Goal: Find contact information: Find contact information

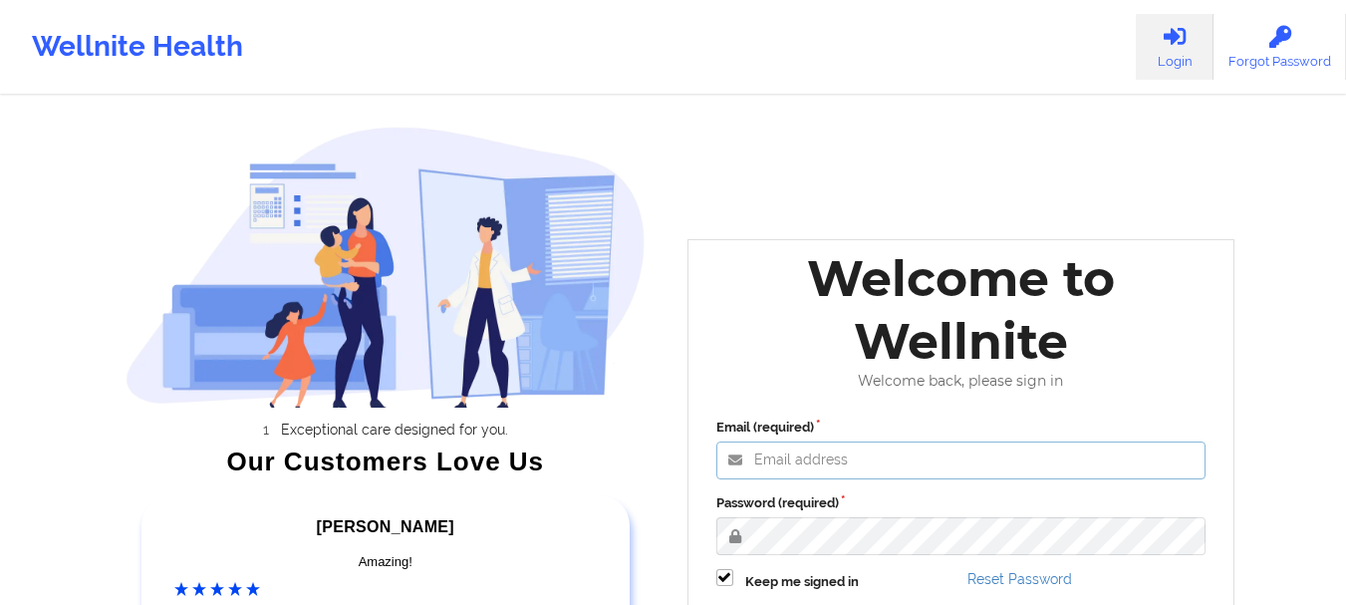
type input "[EMAIL_ADDRESS][DOMAIN_NAME]"
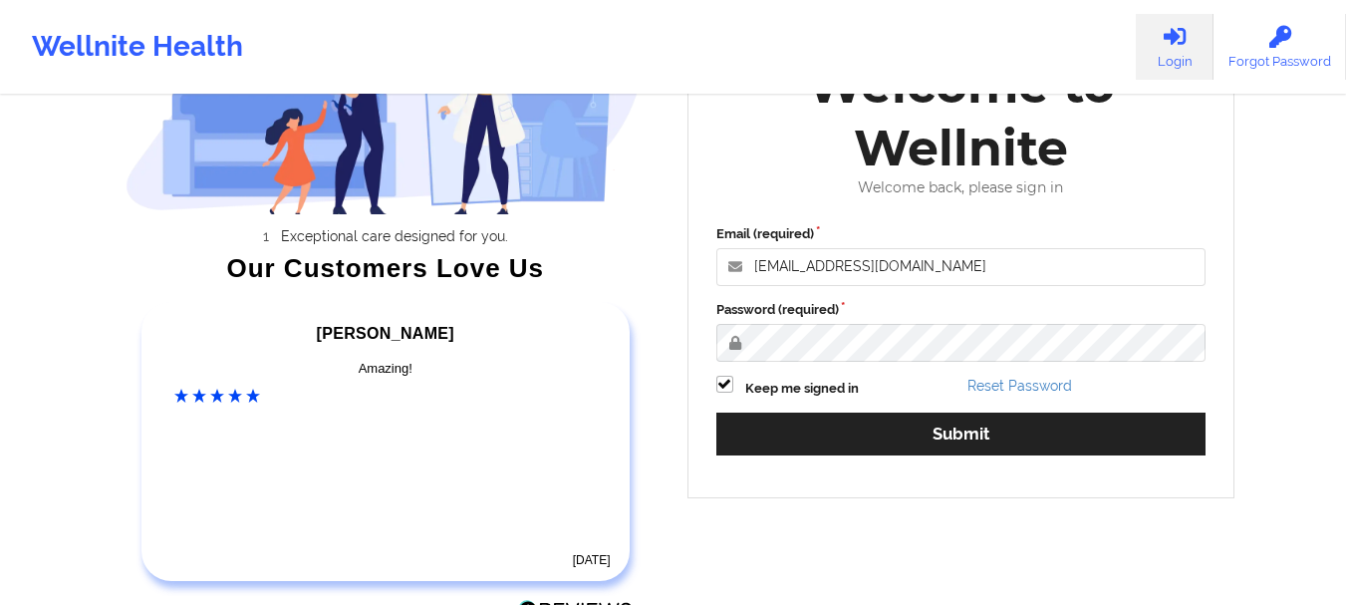
scroll to position [195, 0]
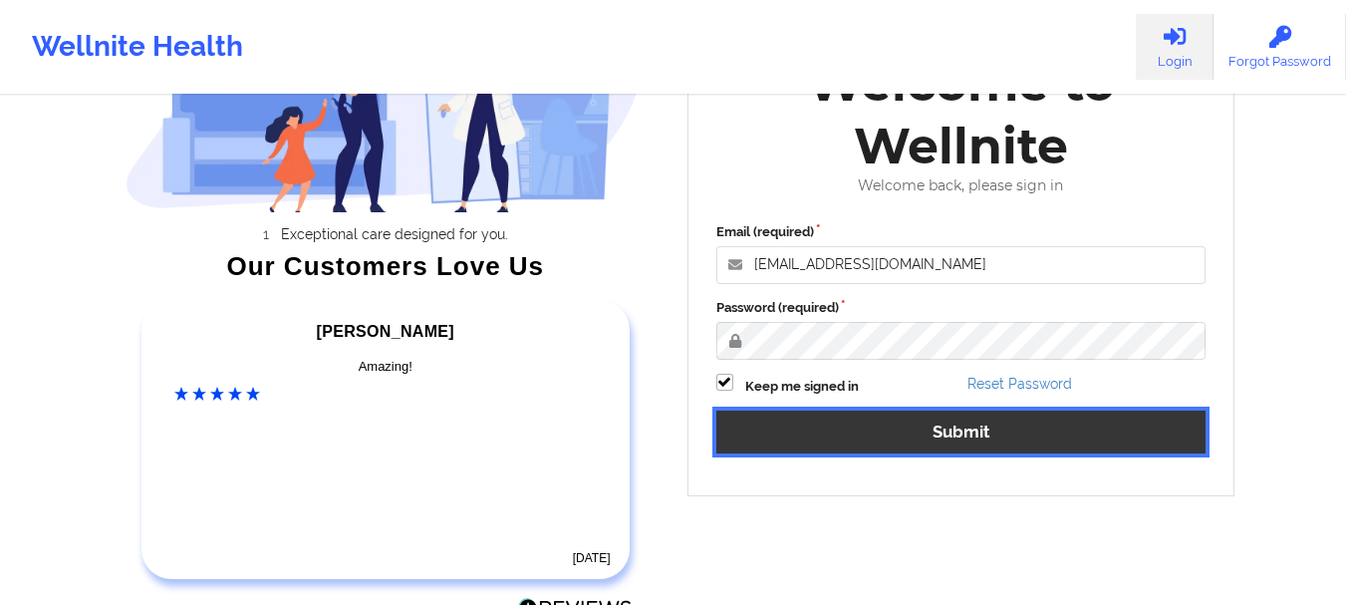
click at [953, 426] on button "Submit" at bounding box center [961, 432] width 490 height 43
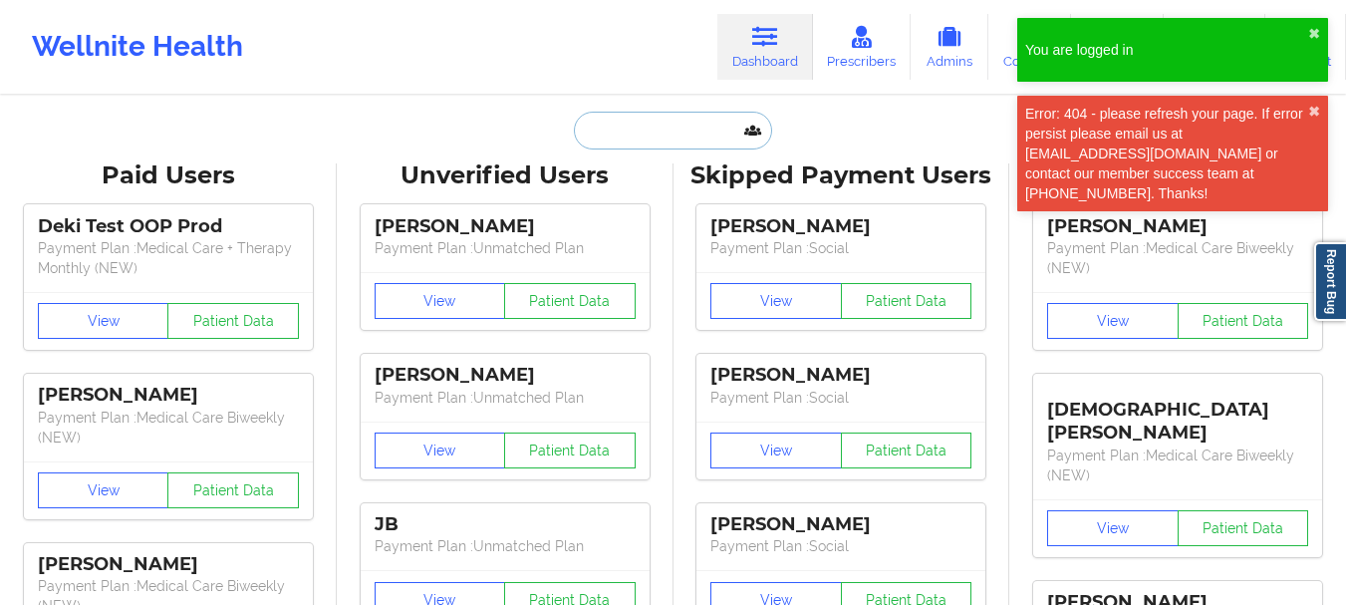
click at [656, 126] on input "text" at bounding box center [672, 131] width 197 height 38
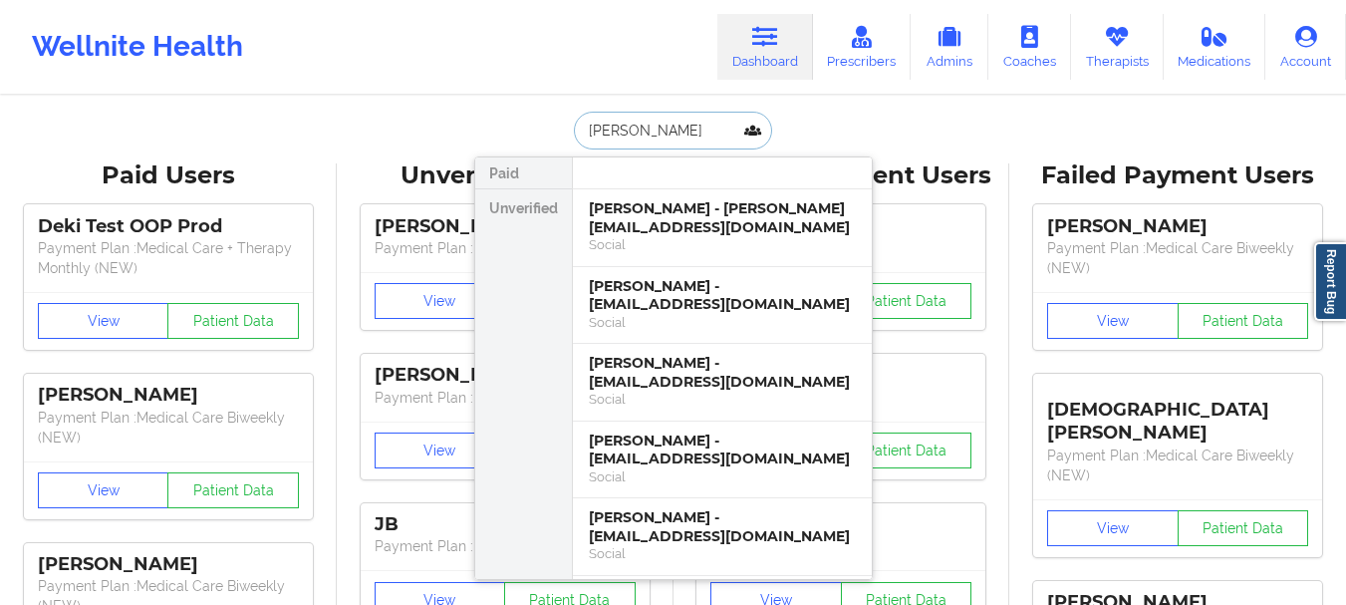
type input "[PERSON_NAME]"
click at [694, 215] on div "[PERSON_NAME] - [PERSON_NAME][EMAIL_ADDRESS][DOMAIN_NAME]" at bounding box center [722, 217] width 267 height 37
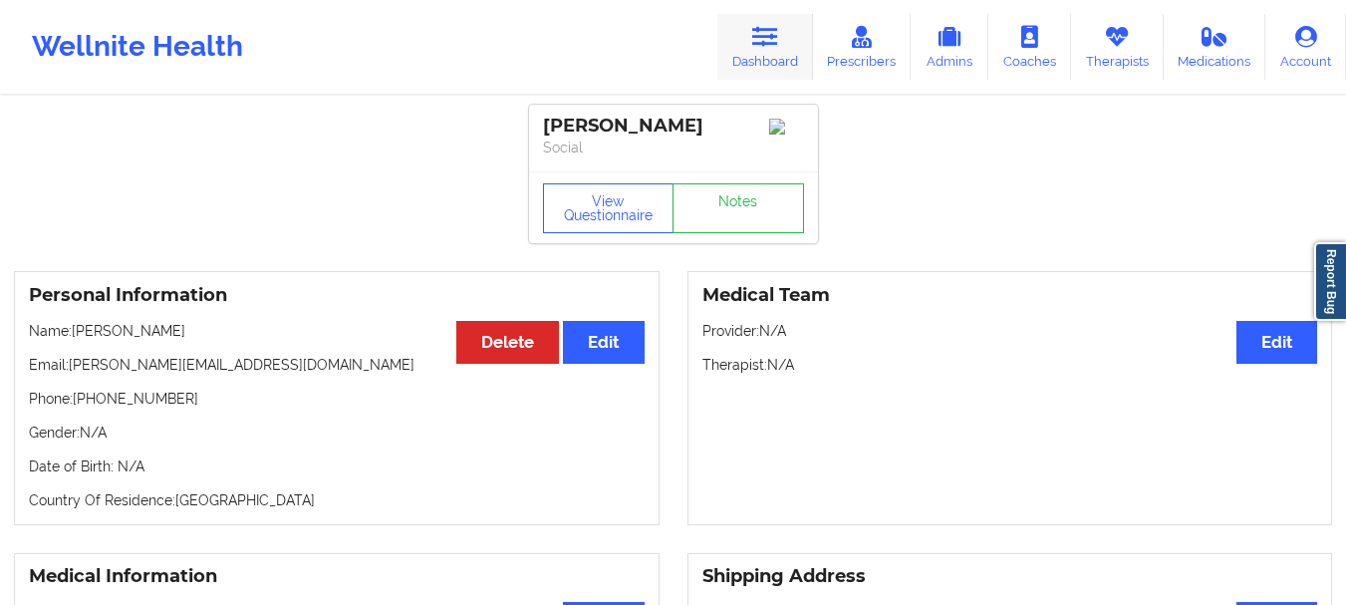
click at [786, 38] on link "Dashboard" at bounding box center [765, 47] width 96 height 66
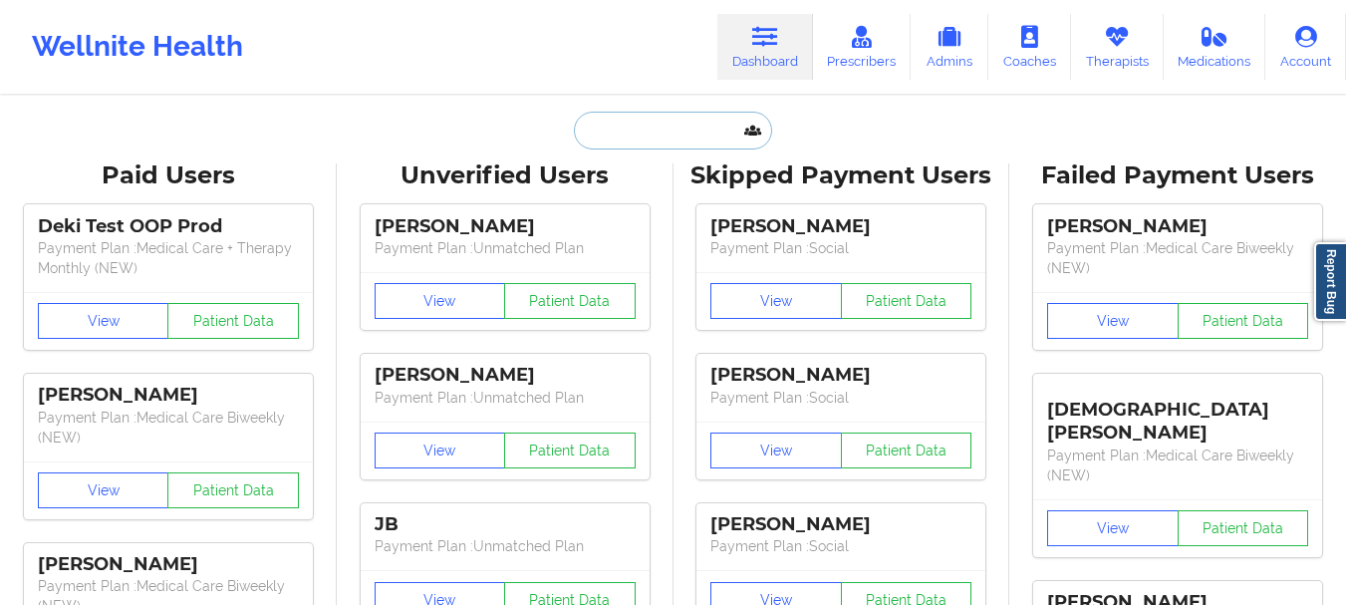
click at [675, 136] on input "text" at bounding box center [672, 131] width 197 height 38
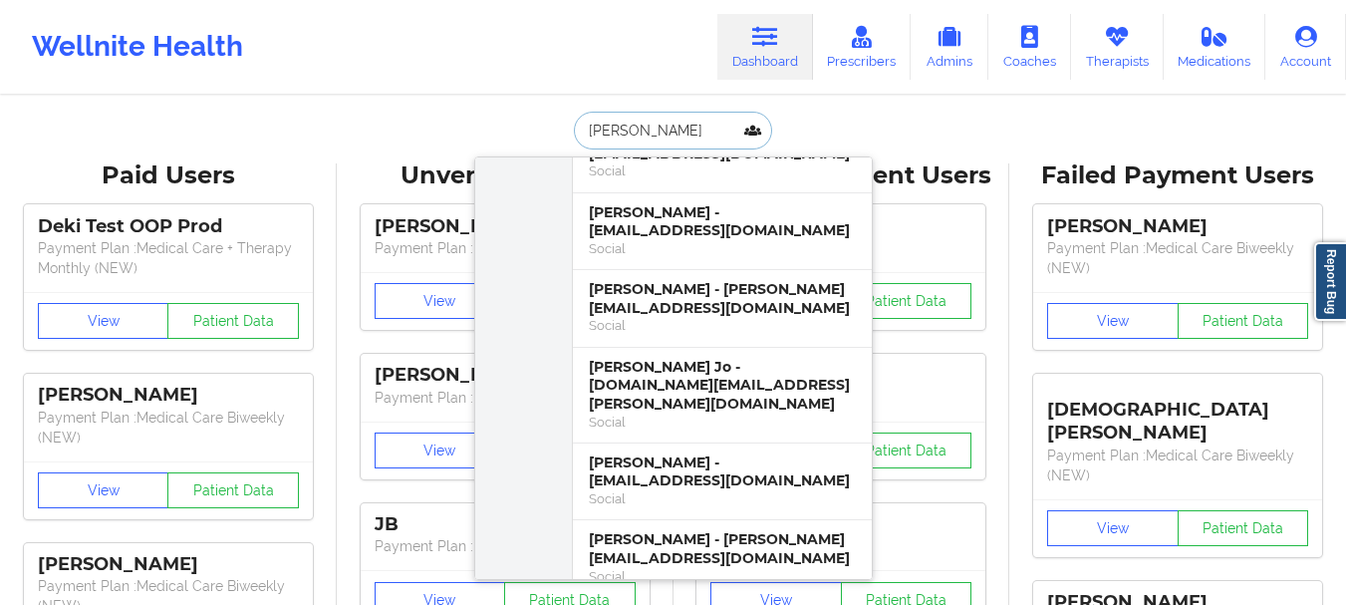
scroll to position [390, 0]
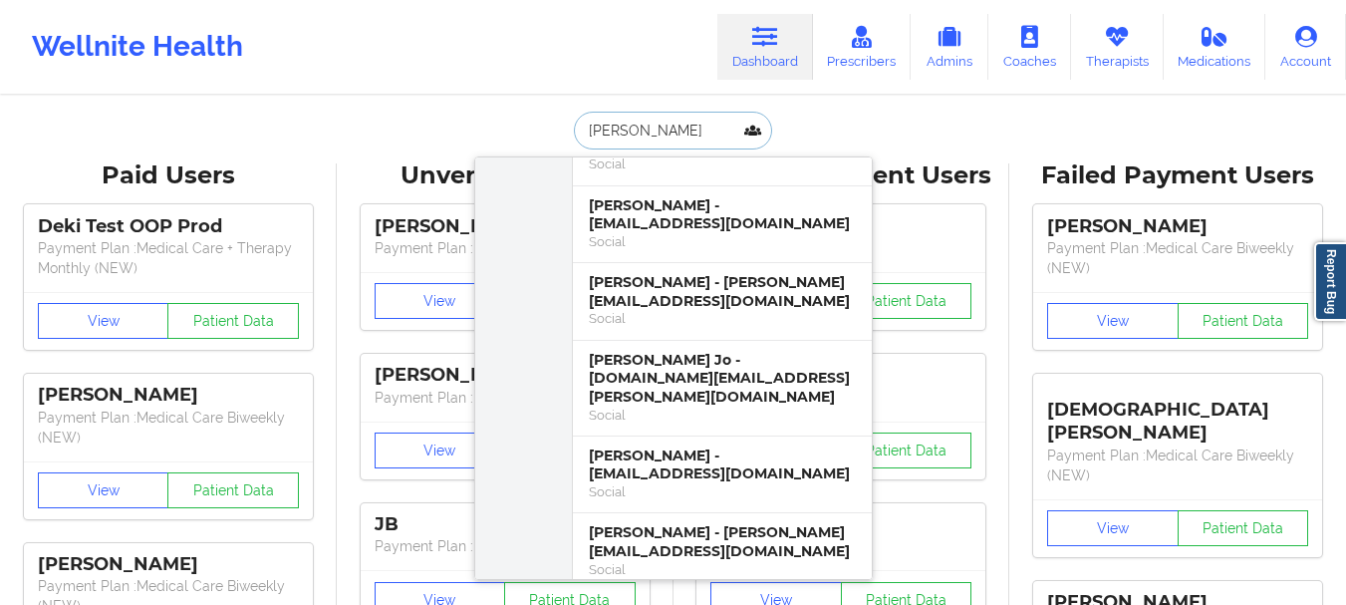
type input "[PERSON_NAME]"
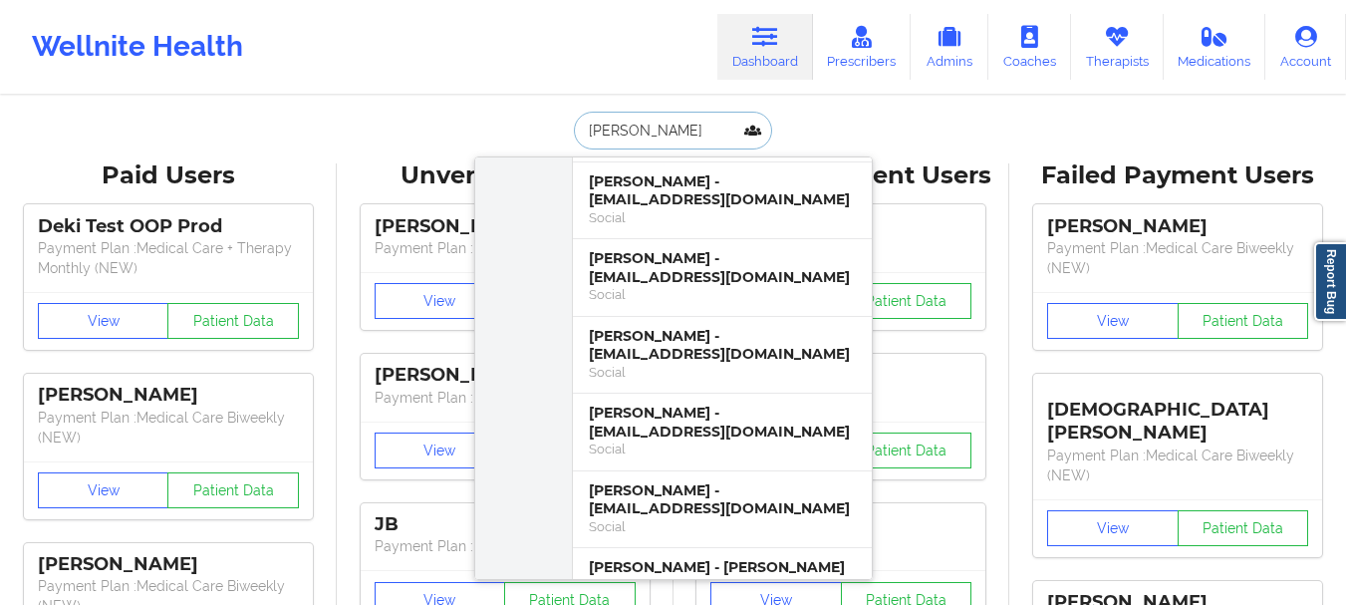
scroll to position [106, 0]
click at [682, 360] on div "[PERSON_NAME] - [EMAIL_ADDRESS][DOMAIN_NAME]" at bounding box center [722, 344] width 267 height 37
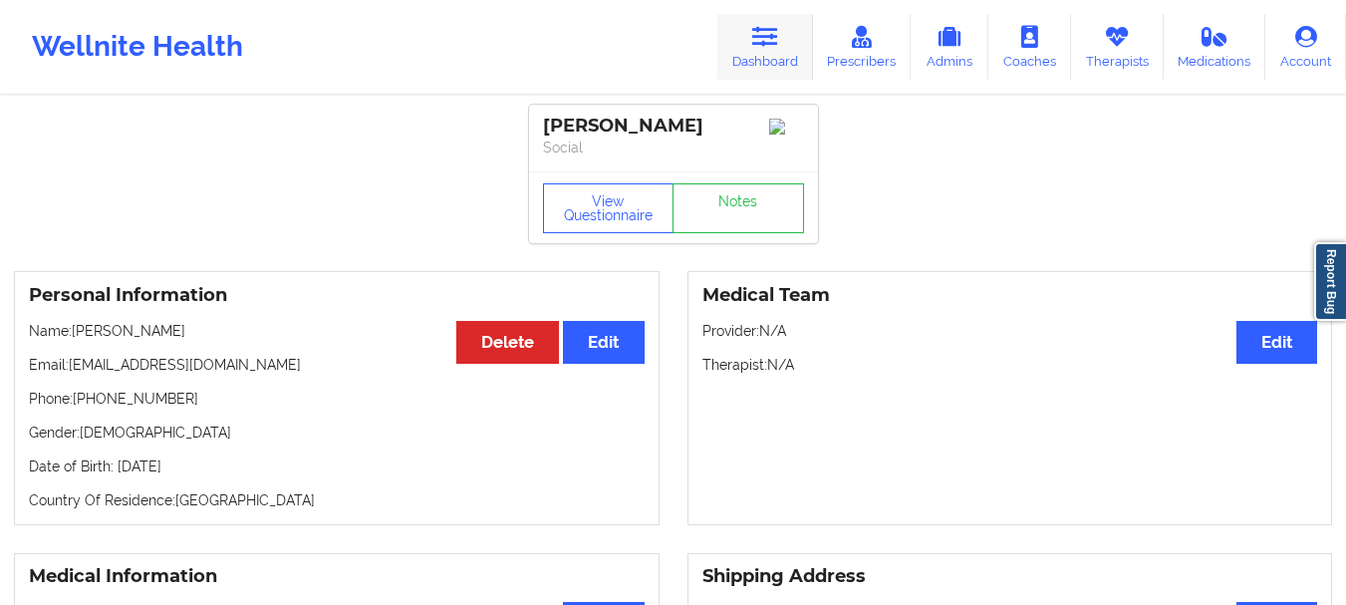
click at [770, 52] on link "Dashboard" at bounding box center [765, 47] width 96 height 66
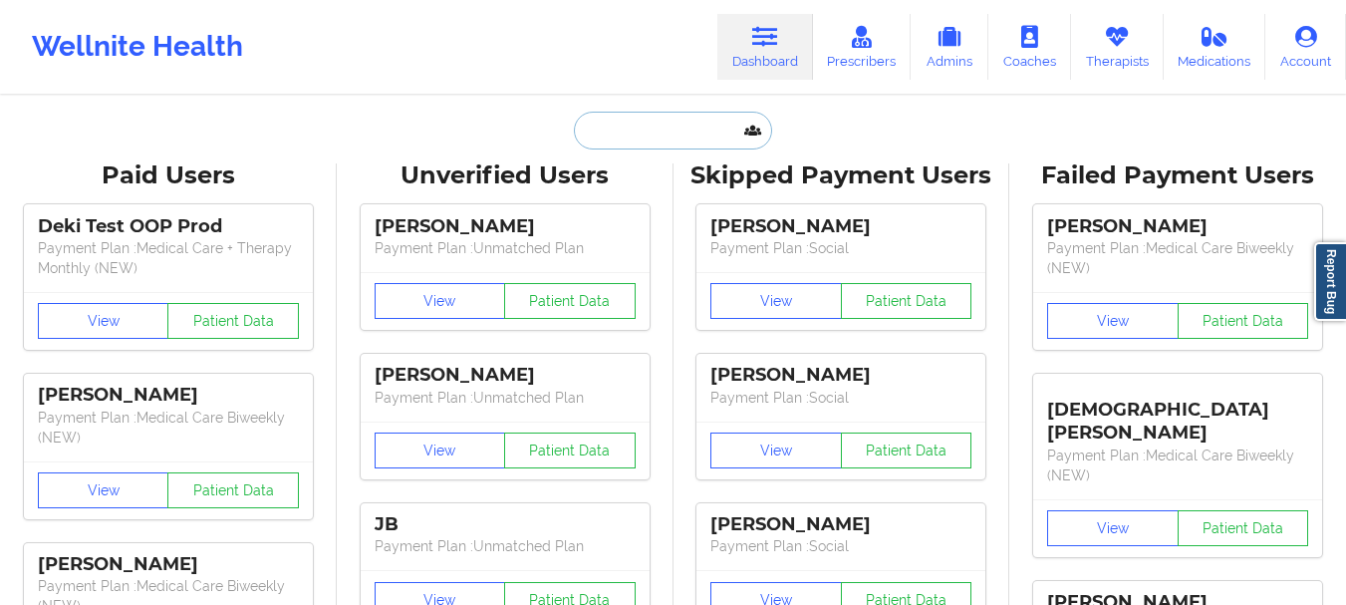
click at [661, 137] on input "text" at bounding box center [672, 131] width 197 height 38
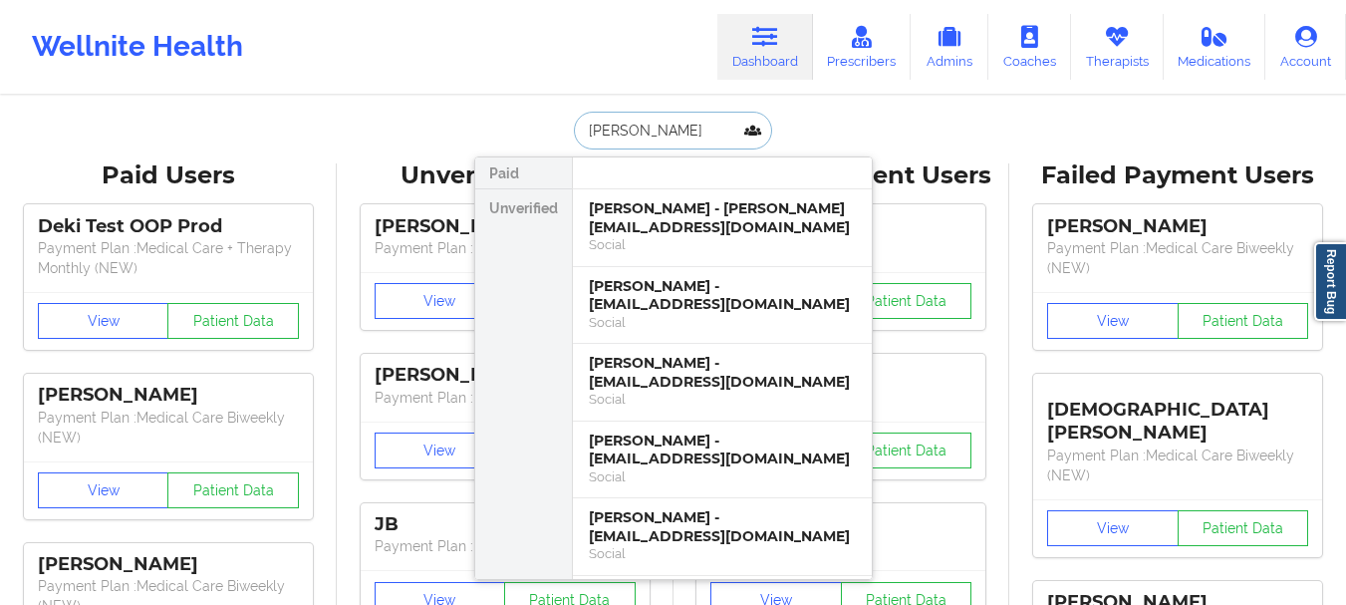
type input "[PERSON_NAME]"
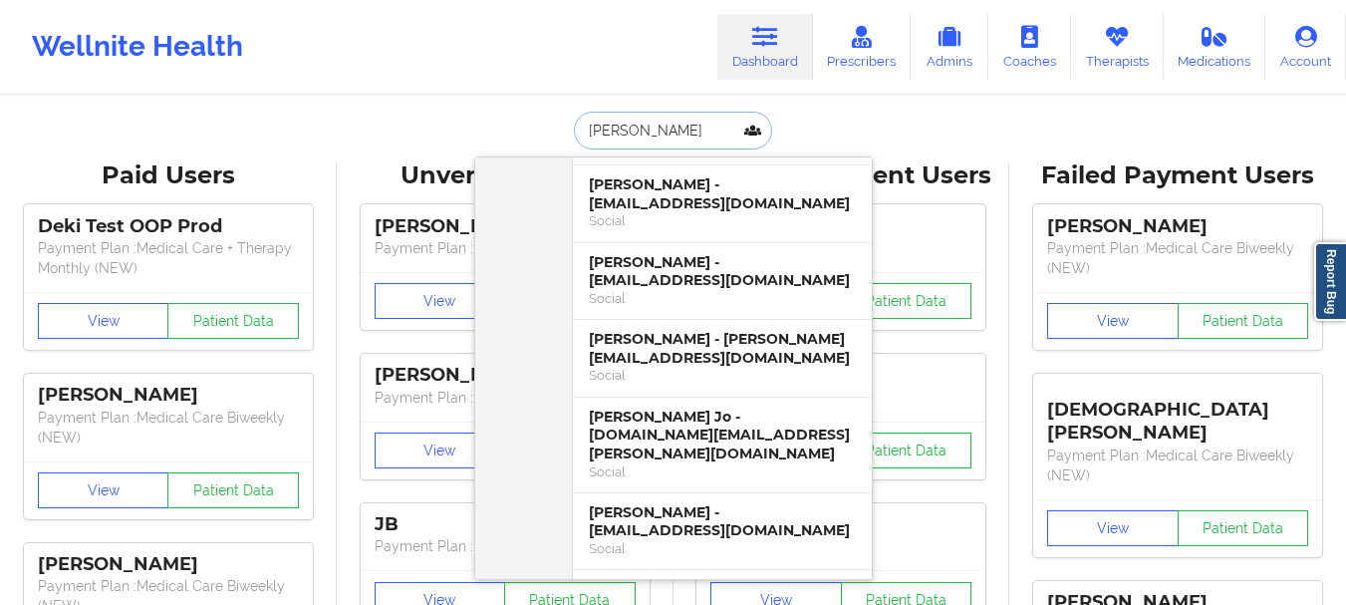
scroll to position [355, 0]
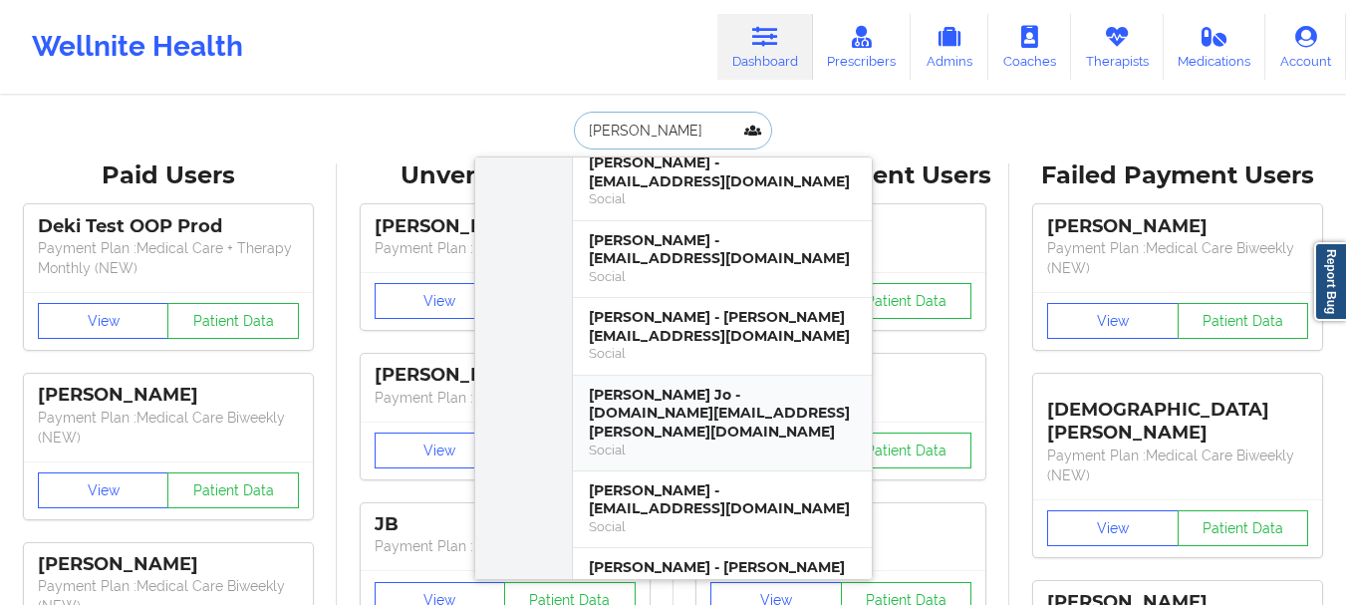
click at [707, 403] on div "[PERSON_NAME] Jo - [DOMAIN_NAME][EMAIL_ADDRESS][PERSON_NAME][DOMAIN_NAME]" at bounding box center [722, 414] width 267 height 56
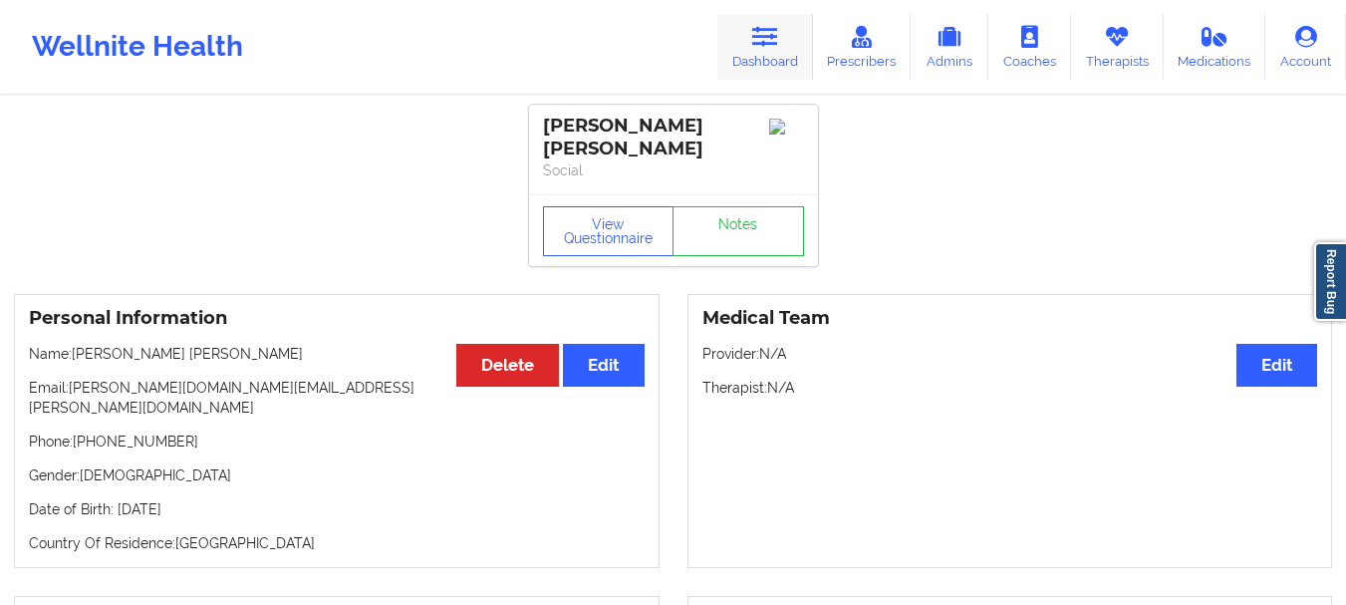
click at [782, 53] on link "Dashboard" at bounding box center [765, 47] width 96 height 66
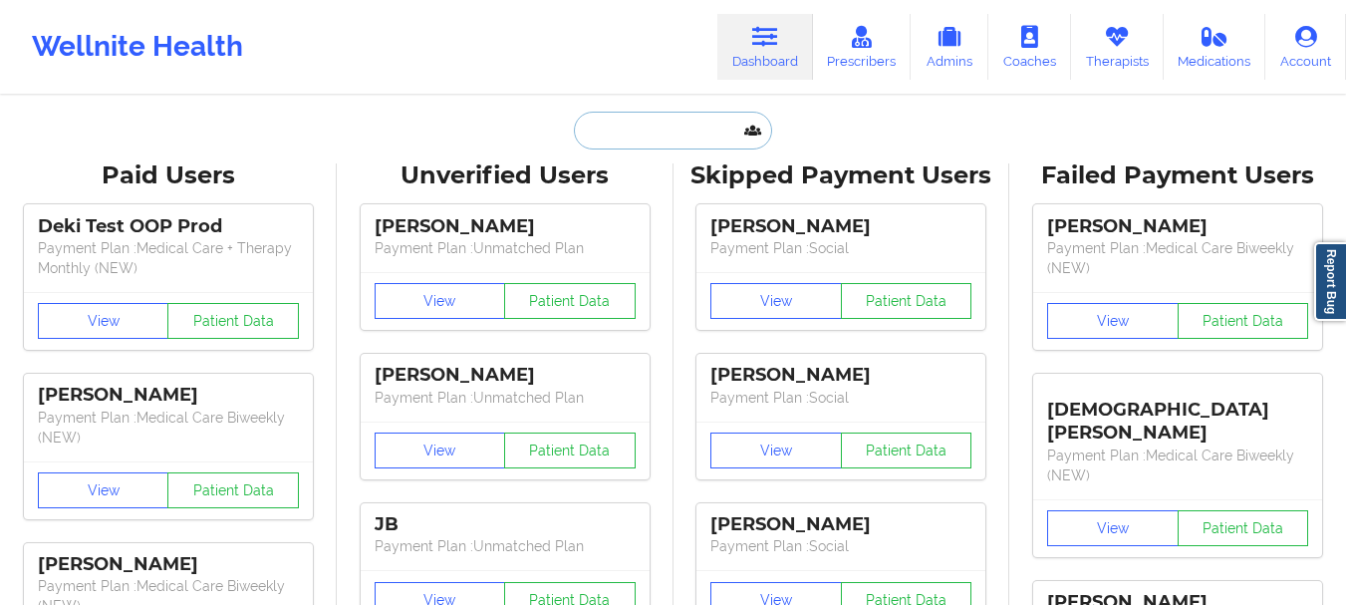
drag, startPoint x: 782, startPoint y: 53, endPoint x: 691, endPoint y: 132, distance: 120.1
click at [691, 132] on input "text" at bounding box center [672, 131] width 197 height 38
type input "H"
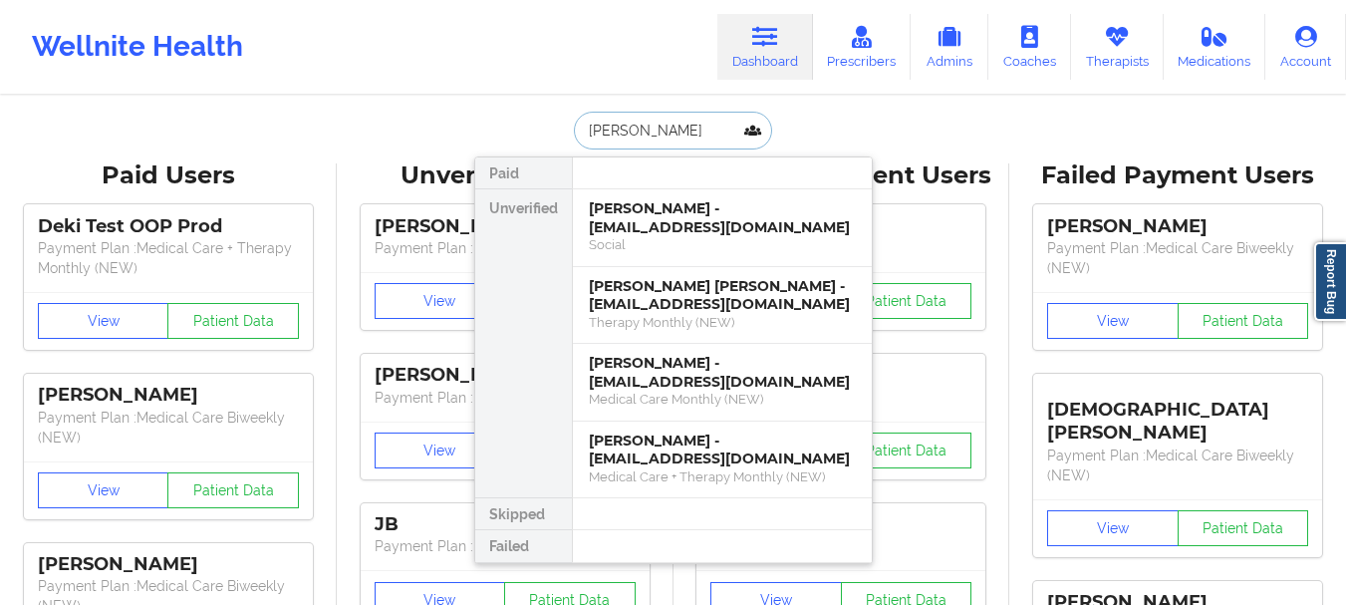
type input "[PERSON_NAME][GEOGRAPHIC_DATA][PERSON_NAME]"
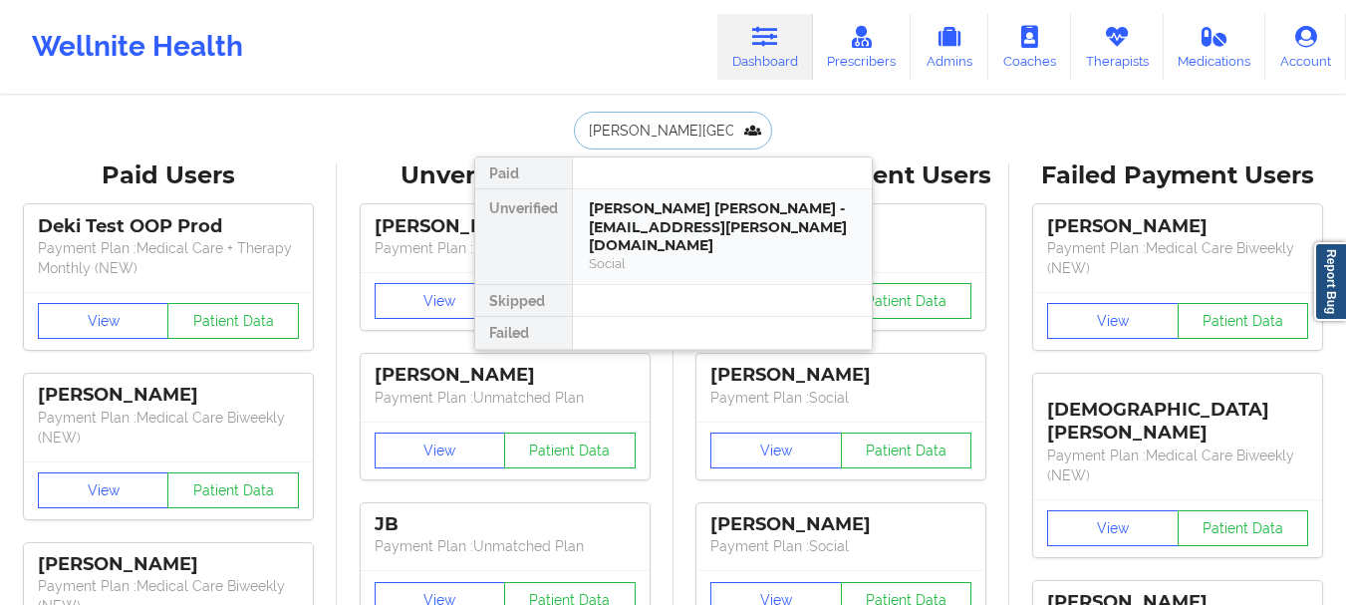
click at [645, 223] on div "[PERSON_NAME] [PERSON_NAME] - [EMAIL_ADDRESS][PERSON_NAME][DOMAIN_NAME]" at bounding box center [722, 227] width 267 height 56
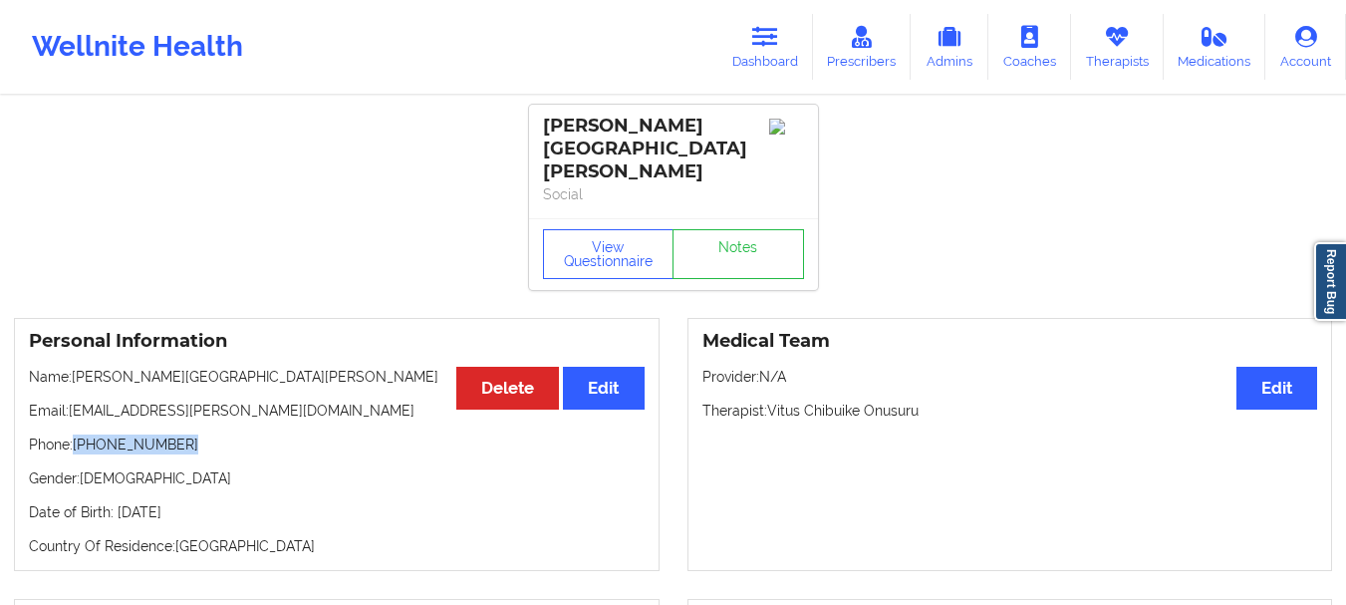
drag, startPoint x: 175, startPoint y: 405, endPoint x: 77, endPoint y: 411, distance: 98.8
click at [77, 434] on p "Phone: [PHONE_NUMBER]" at bounding box center [337, 444] width 616 height 20
click at [91, 434] on p "Phone: [PHONE_NUMBER]" at bounding box center [337, 444] width 616 height 20
drag, startPoint x: 91, startPoint y: 407, endPoint x: 195, endPoint y: 400, distance: 104.9
click at [195, 434] on p "Phone: [PHONE_NUMBER]" at bounding box center [337, 444] width 616 height 20
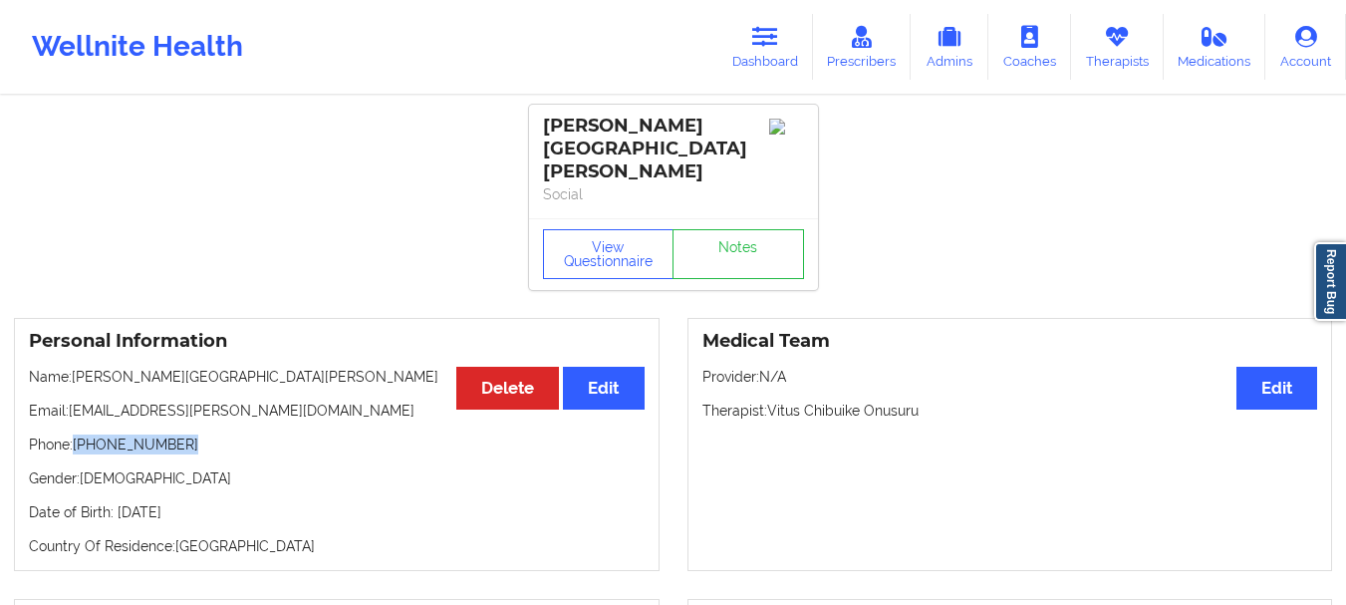
copy p "[PHONE_NUMBER]"
drag, startPoint x: 244, startPoint y: 372, endPoint x: 72, endPoint y: 375, distance: 172.4
click at [72, 401] on p "Email: [EMAIL_ADDRESS][PERSON_NAME][DOMAIN_NAME]" at bounding box center [337, 411] width 616 height 20
copy p "[EMAIL_ADDRESS][PERSON_NAME][DOMAIN_NAME]"
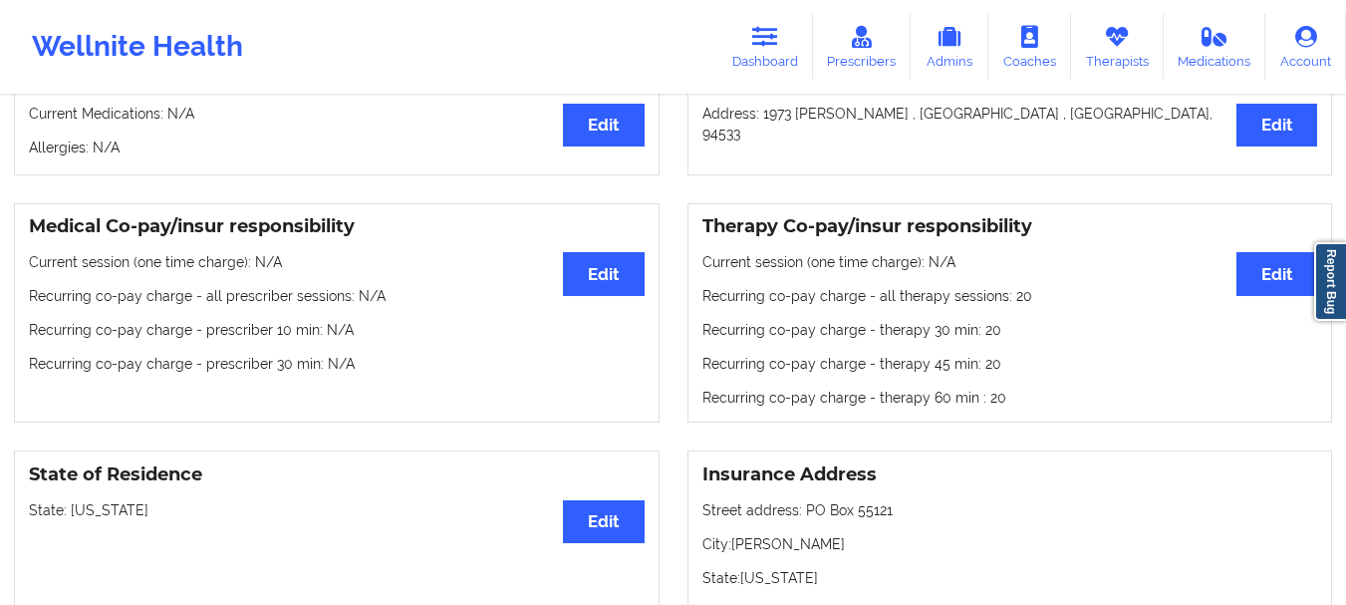
scroll to position [574, 0]
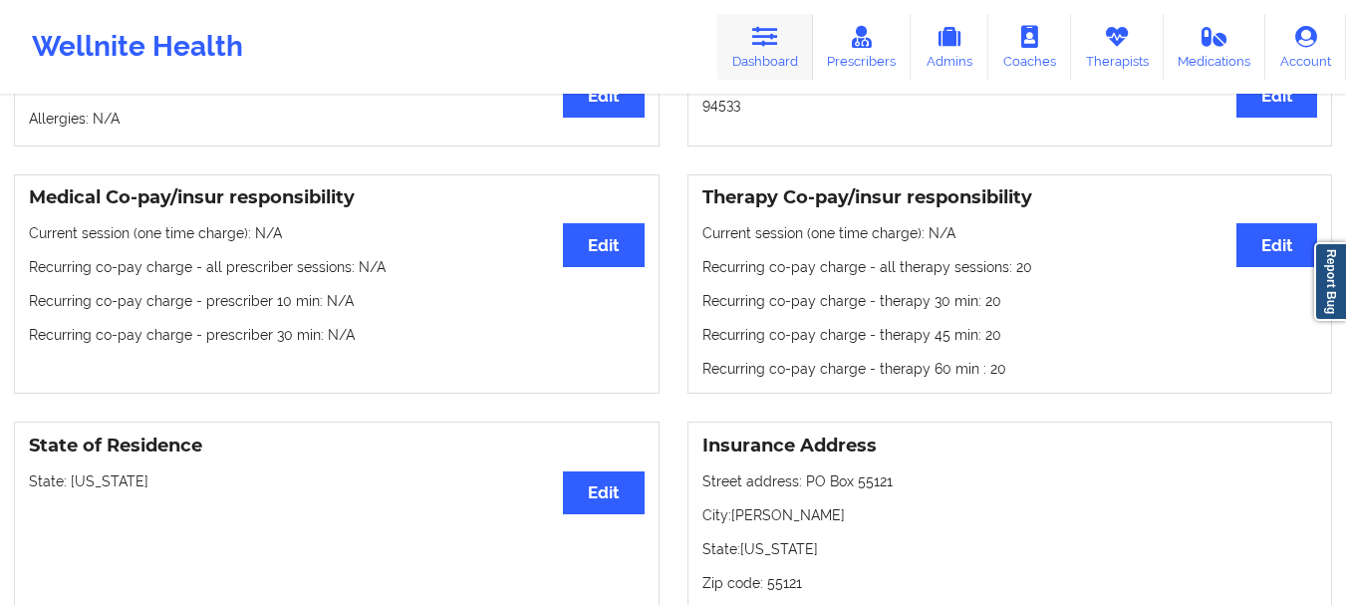
click at [780, 24] on link "Dashboard" at bounding box center [765, 47] width 96 height 66
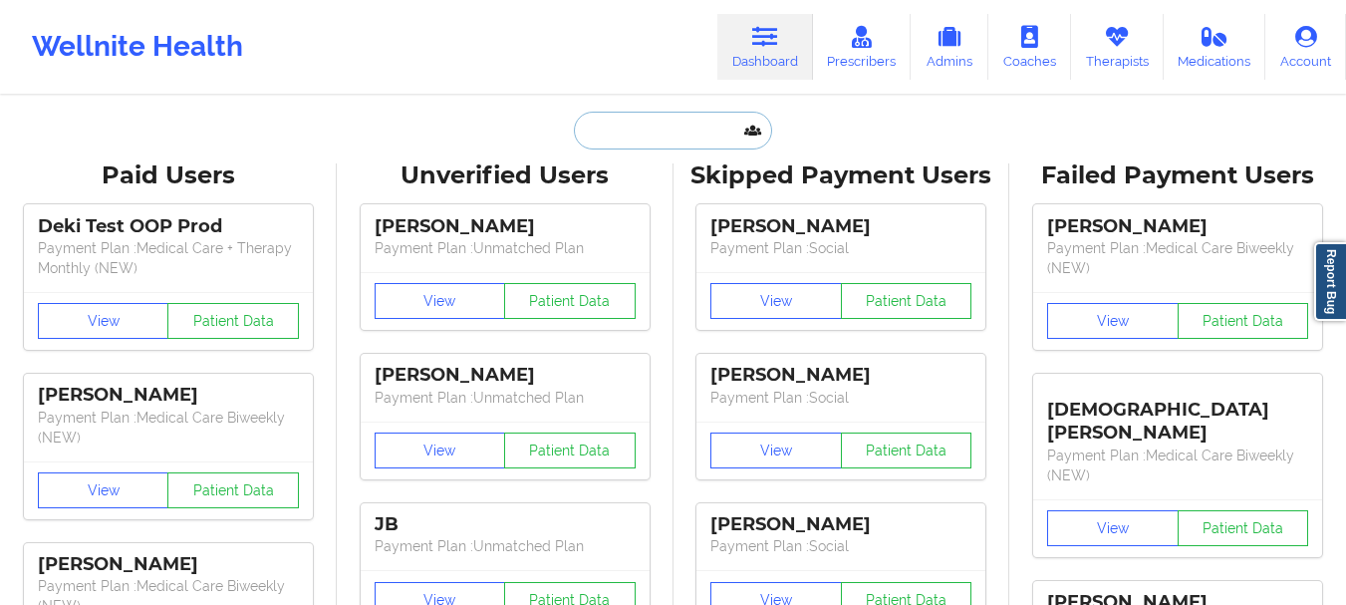
click at [654, 121] on input "text" at bounding box center [672, 131] width 197 height 38
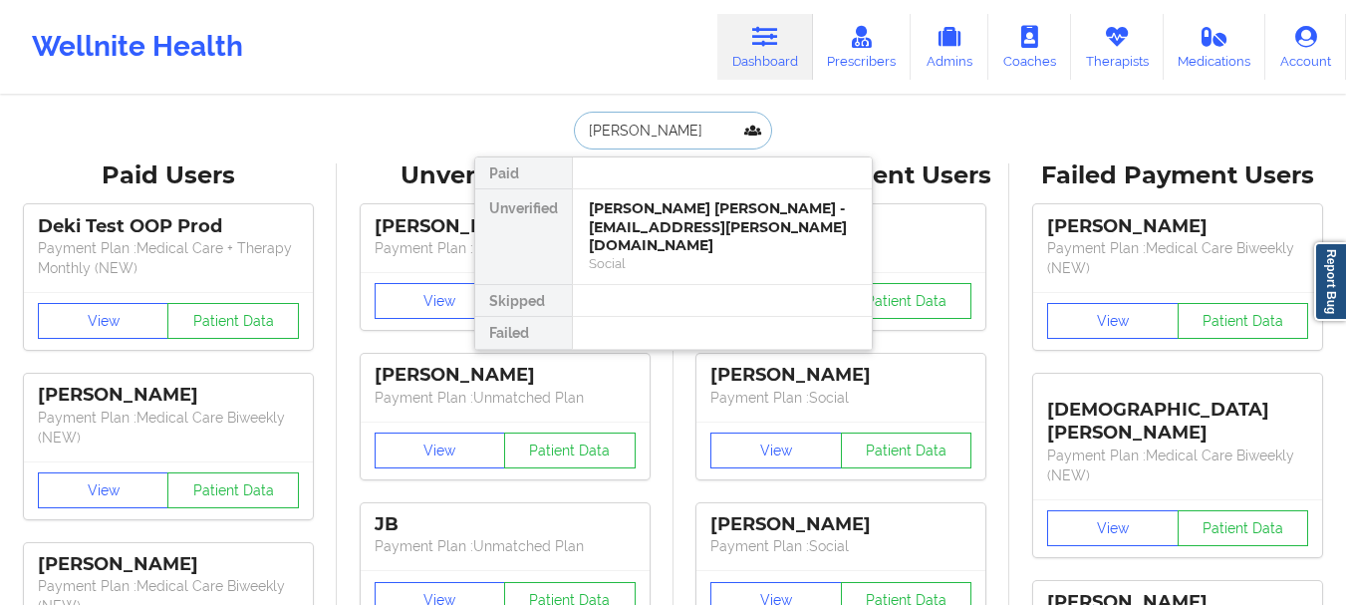
type input "[PERSON_NAME]"
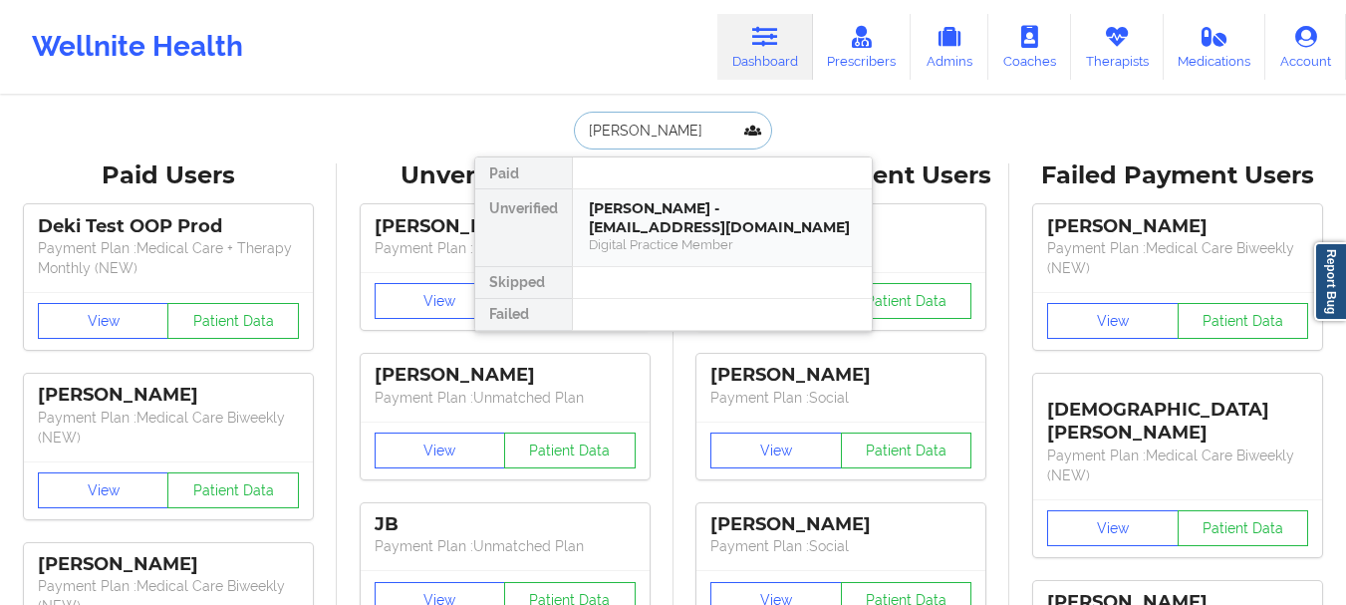
click at [643, 221] on div "[PERSON_NAME] - [EMAIL_ADDRESS][DOMAIN_NAME]" at bounding box center [722, 217] width 267 height 37
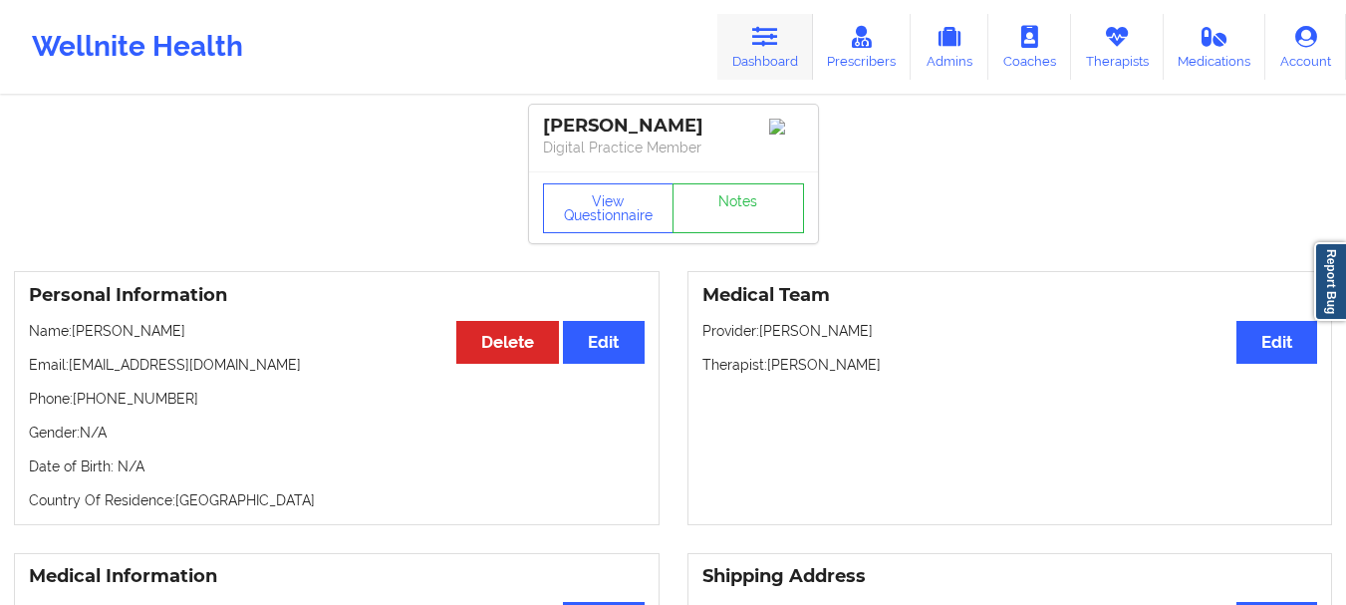
click at [757, 62] on link "Dashboard" at bounding box center [765, 47] width 96 height 66
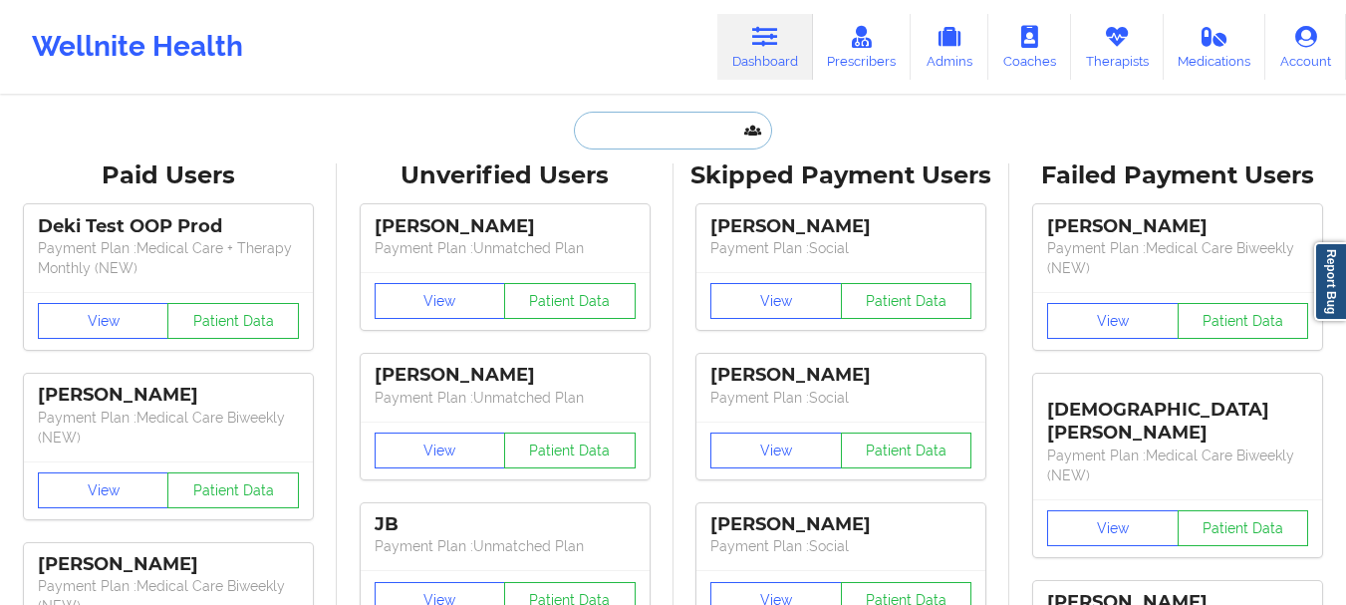
click at [659, 127] on input "text" at bounding box center [672, 131] width 197 height 38
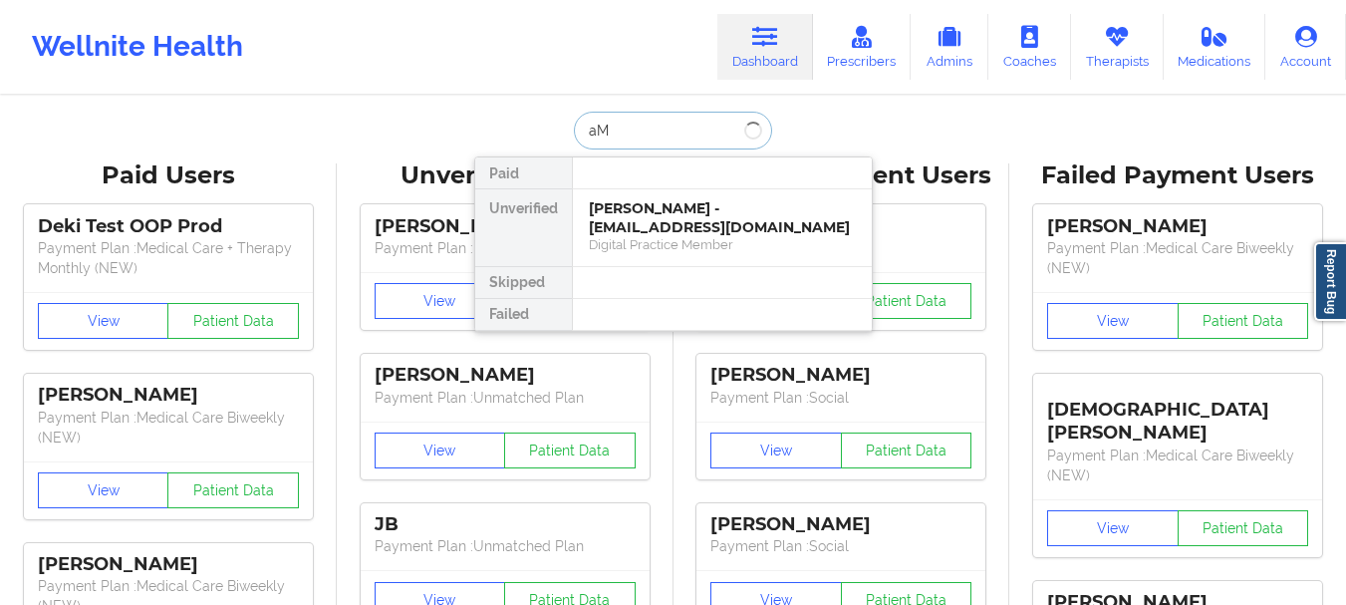
type input "a"
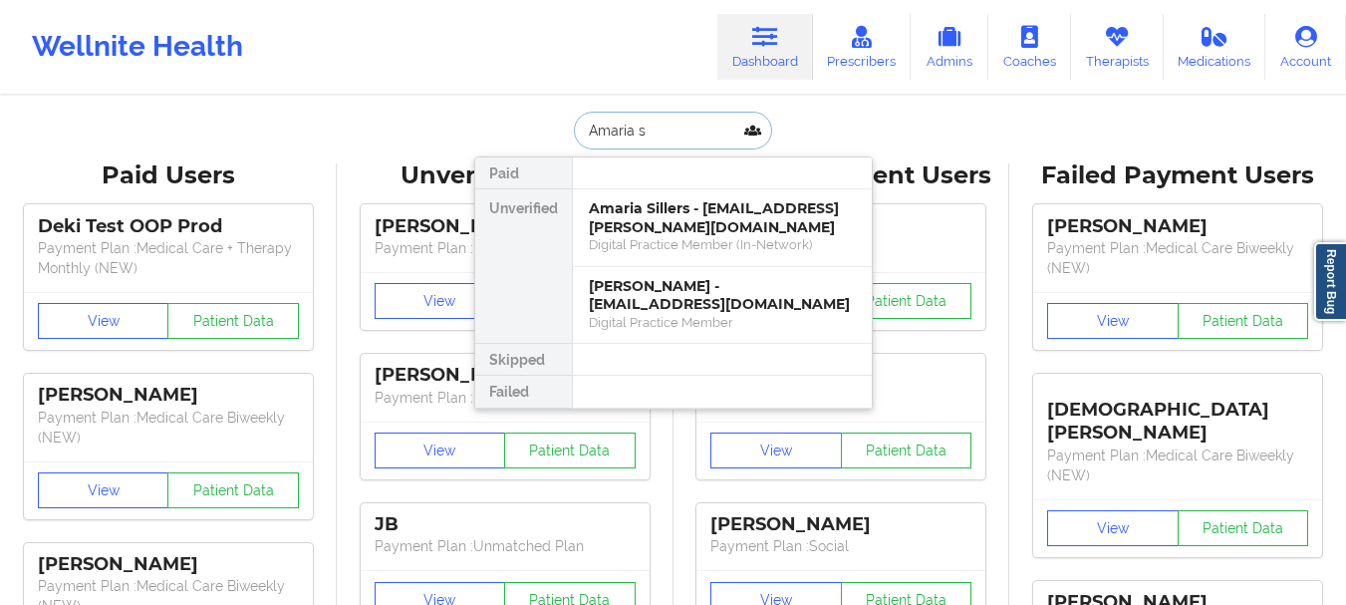
type input "Amaria s"
click at [625, 133] on input "Amaria s" at bounding box center [672, 131] width 197 height 38
click at [625, 134] on input "Amaria s" at bounding box center [672, 131] width 197 height 38
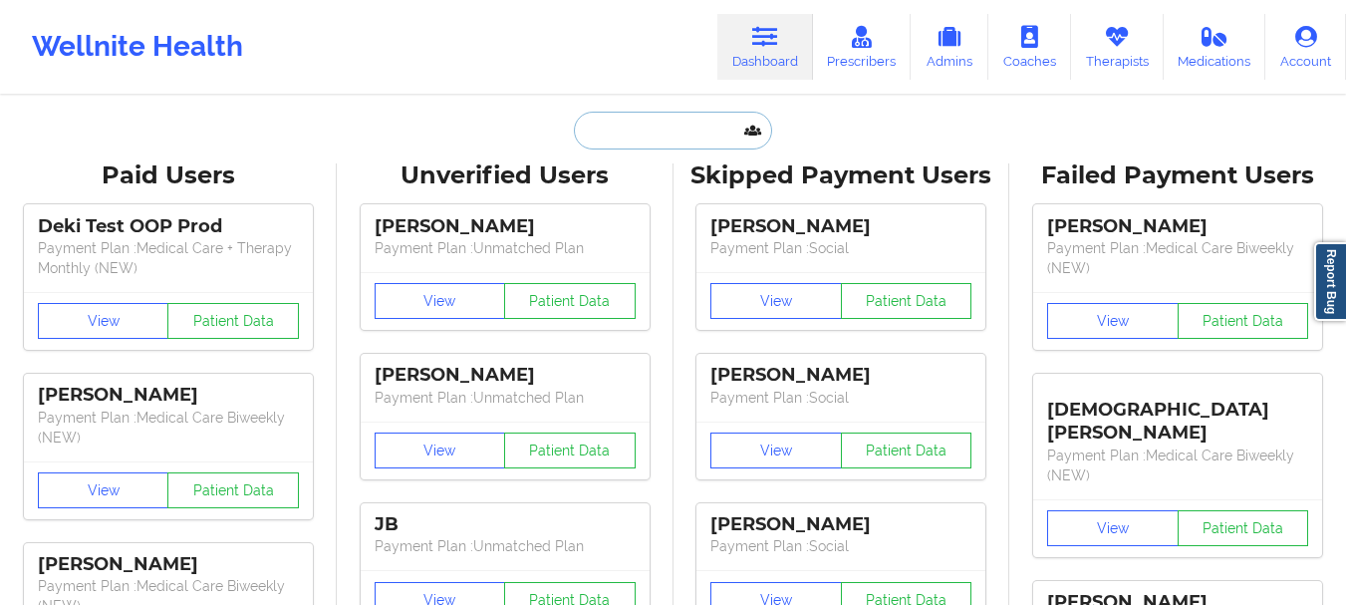
paste input "[EMAIL_ADDRESS][PERSON_NAME][DOMAIN_NAME]"
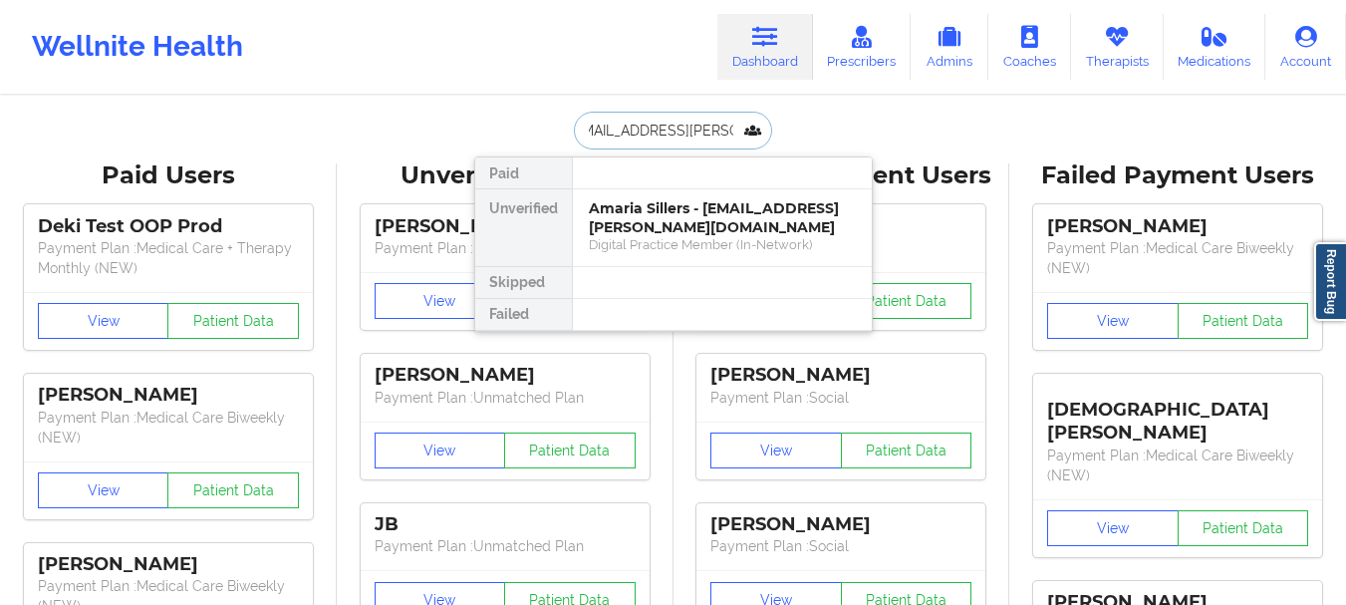
type input "[EMAIL_ADDRESS][PERSON_NAME][DOMAIN_NAME]"
click at [673, 185] on div at bounding box center [722, 173] width 300 height 32
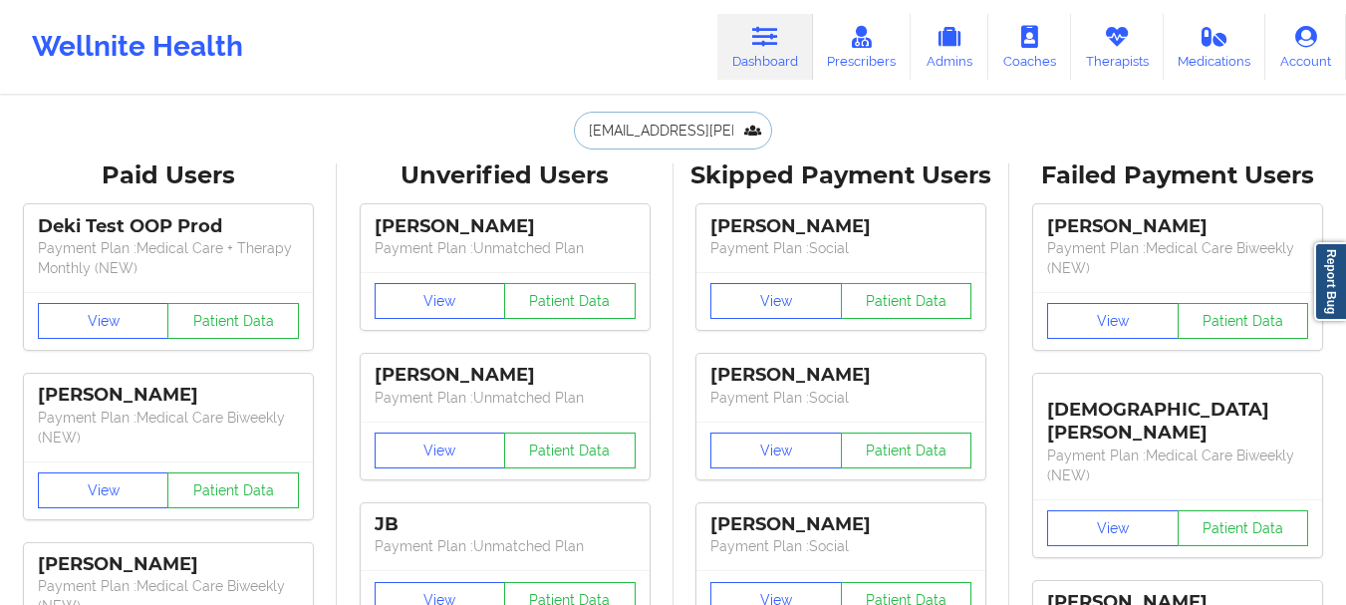
click at [688, 138] on input "[EMAIL_ADDRESS][PERSON_NAME][DOMAIN_NAME]" at bounding box center [672, 131] width 197 height 38
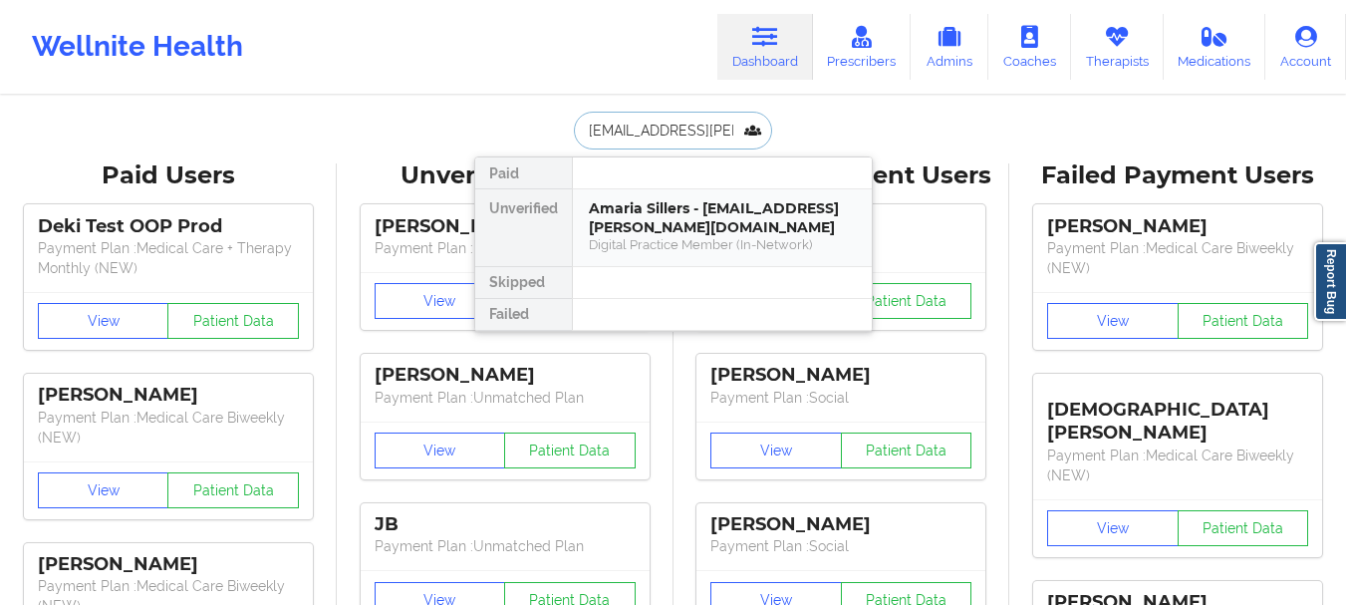
click at [691, 210] on div "Amaria Sillers - [EMAIL_ADDRESS][PERSON_NAME][DOMAIN_NAME]" at bounding box center [722, 217] width 267 height 37
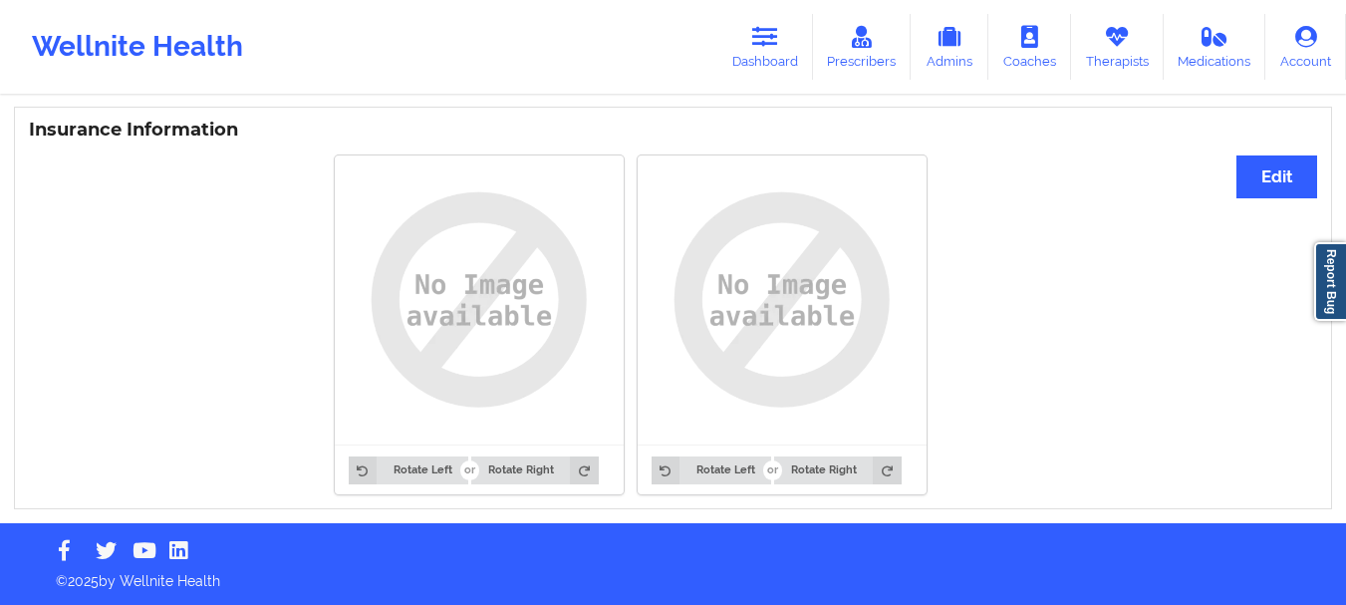
scroll to position [206, 0]
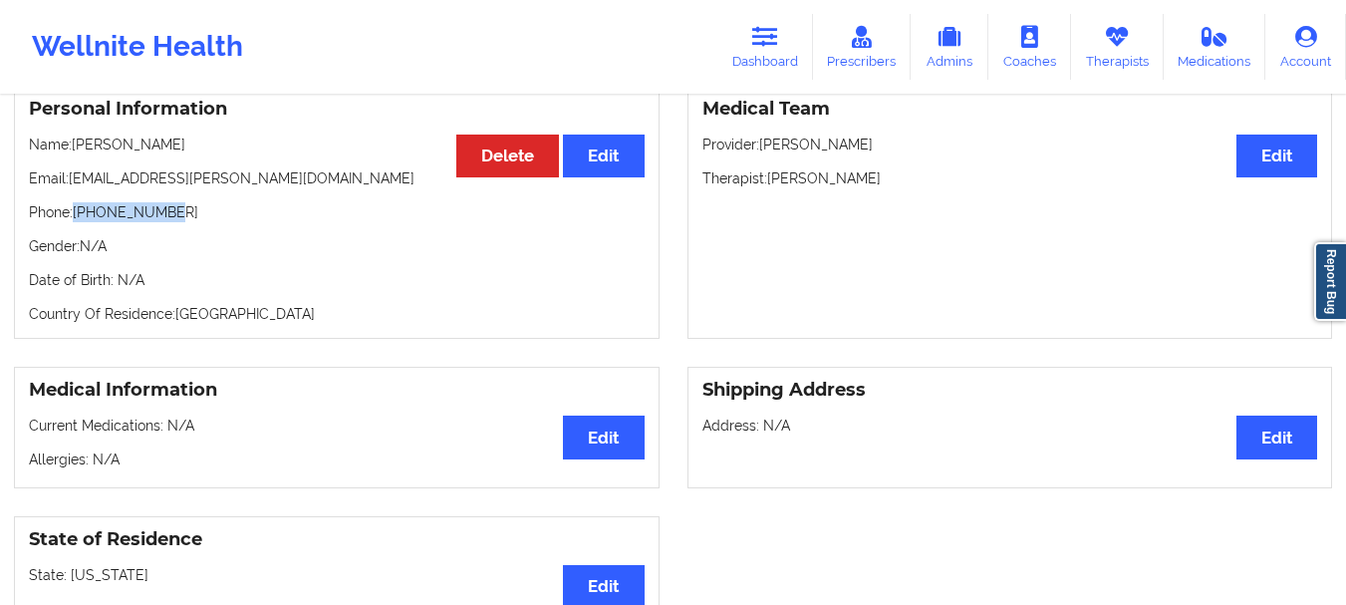
drag, startPoint x: 169, startPoint y: 212, endPoint x: 78, endPoint y: 217, distance: 91.8
click at [78, 217] on p "Phone: [PHONE_NUMBER]" at bounding box center [337, 212] width 616 height 20
copy p "[PHONE_NUMBER]"
click at [791, 56] on link "Dashboard" at bounding box center [765, 47] width 96 height 66
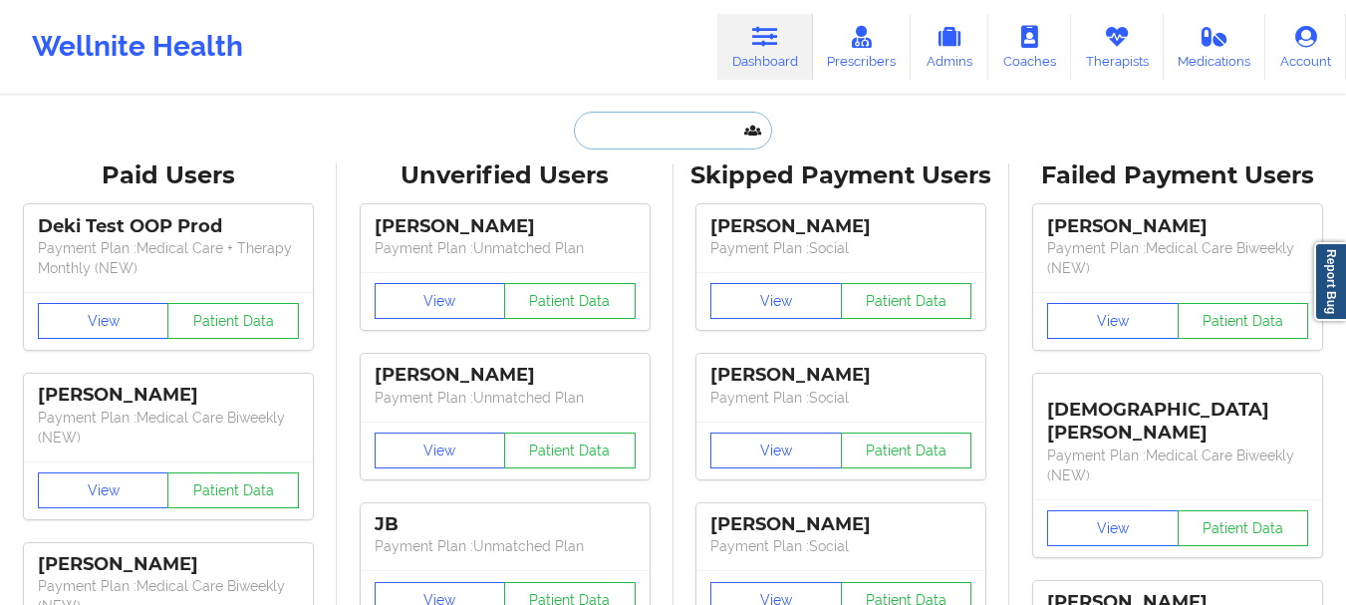
click at [683, 127] on input "text" at bounding box center [672, 131] width 197 height 38
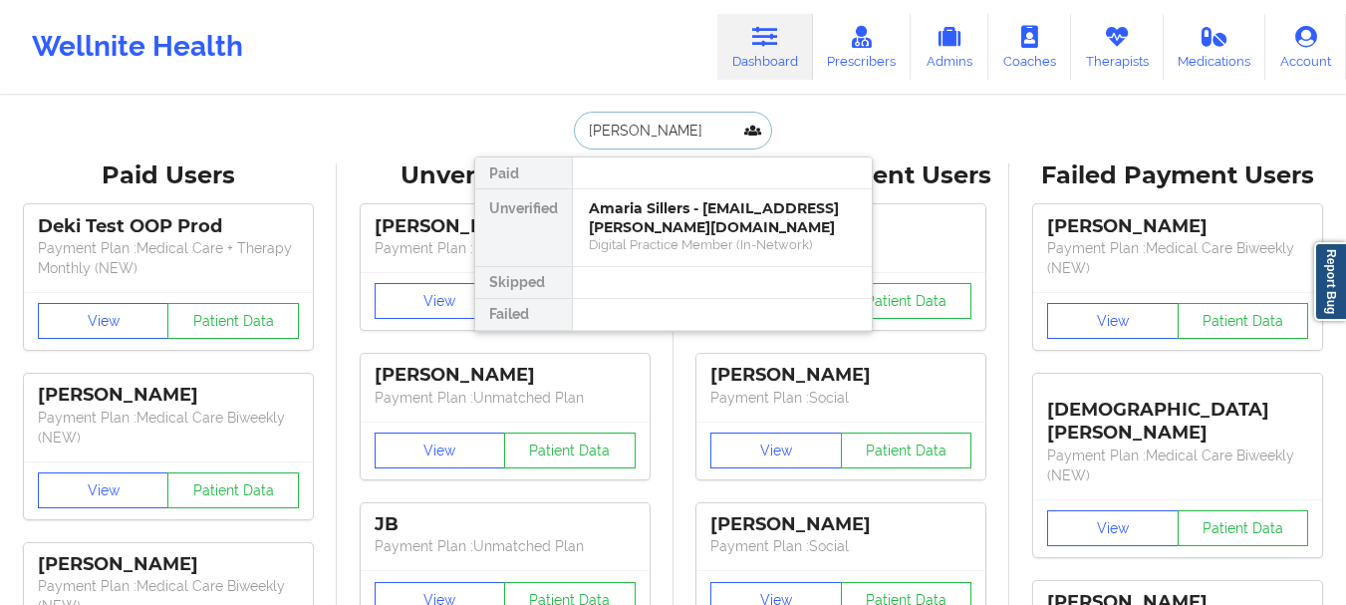
type input "[PERSON_NAME]"
click at [670, 201] on div "[PERSON_NAME] - [PERSON_NAME][EMAIL_ADDRESS][DOMAIN_NAME]" at bounding box center [722, 217] width 267 height 37
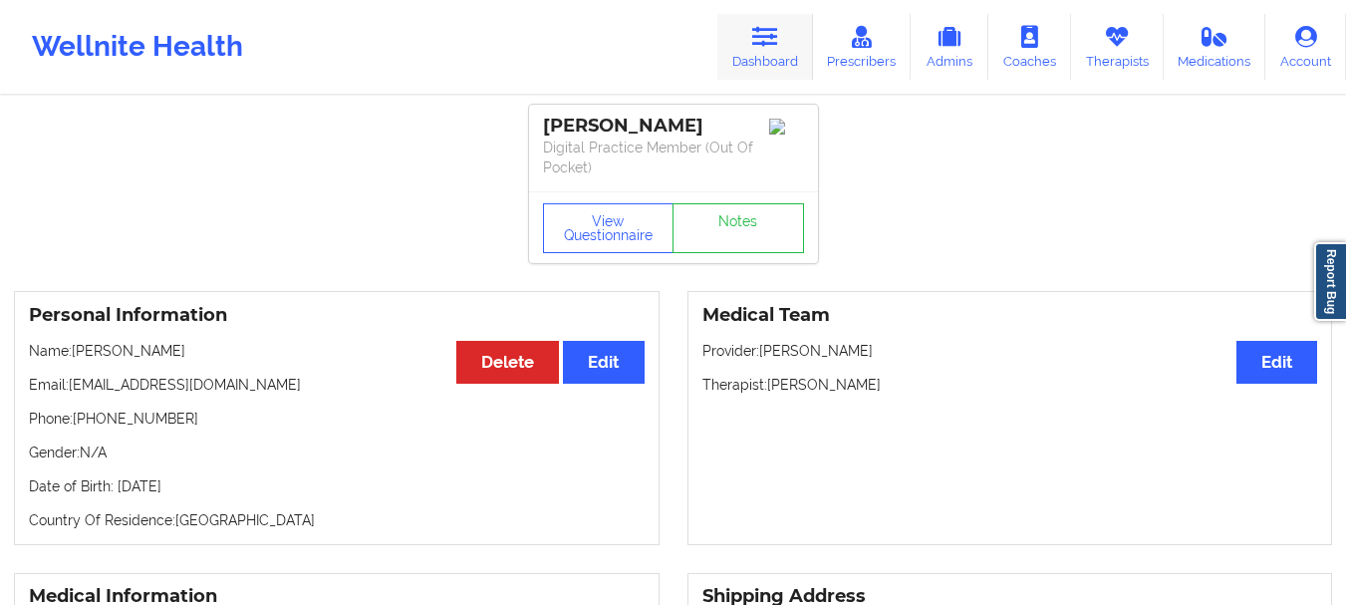
click at [752, 59] on link "Dashboard" at bounding box center [765, 47] width 96 height 66
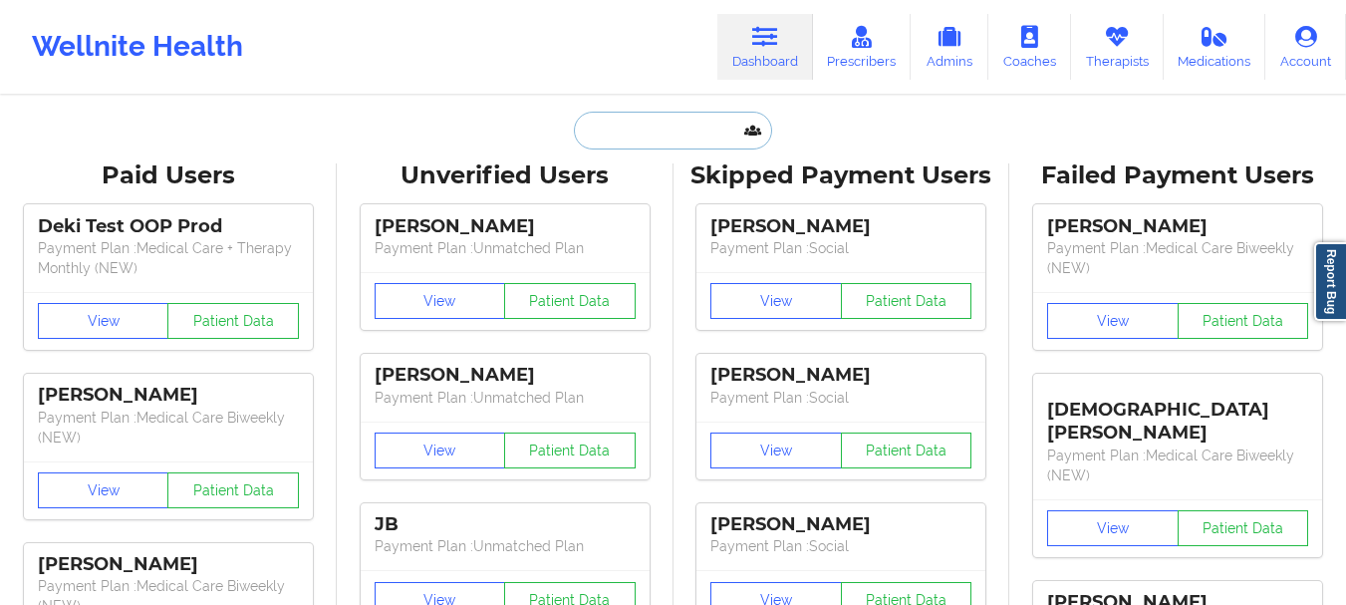
click at [635, 137] on input "text" at bounding box center [672, 131] width 197 height 38
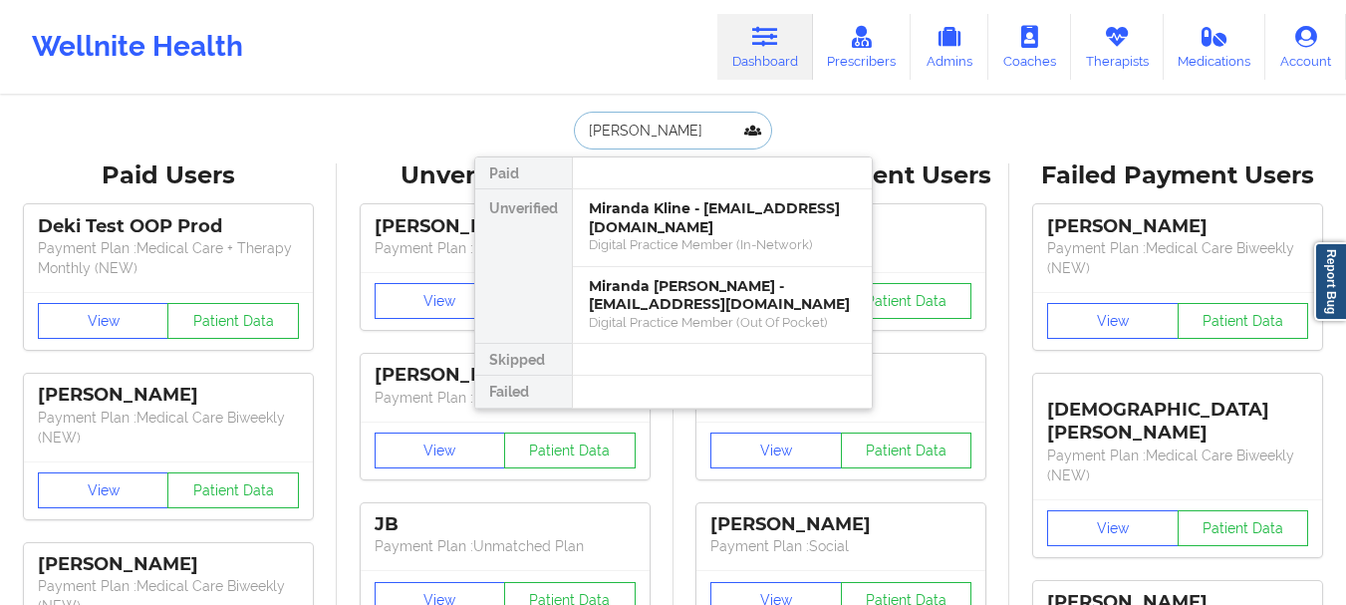
type input "[PERSON_NAME]"
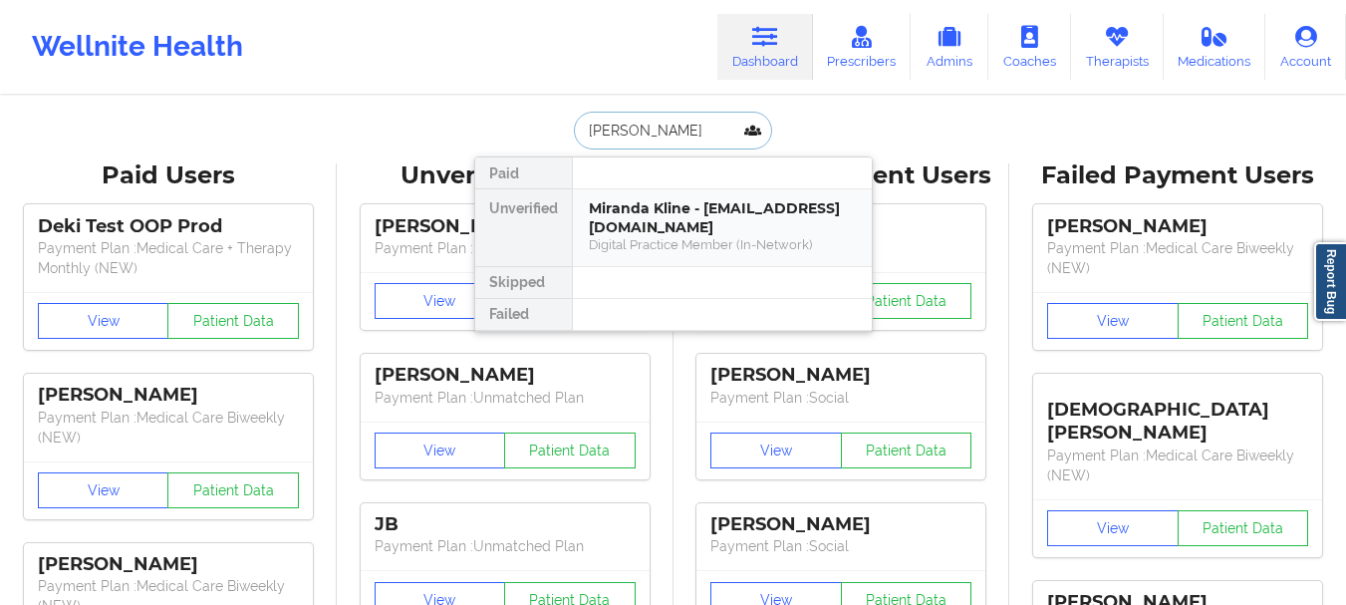
click at [659, 209] on div "Miranda Kline - [EMAIL_ADDRESS][DOMAIN_NAME]" at bounding box center [722, 217] width 267 height 37
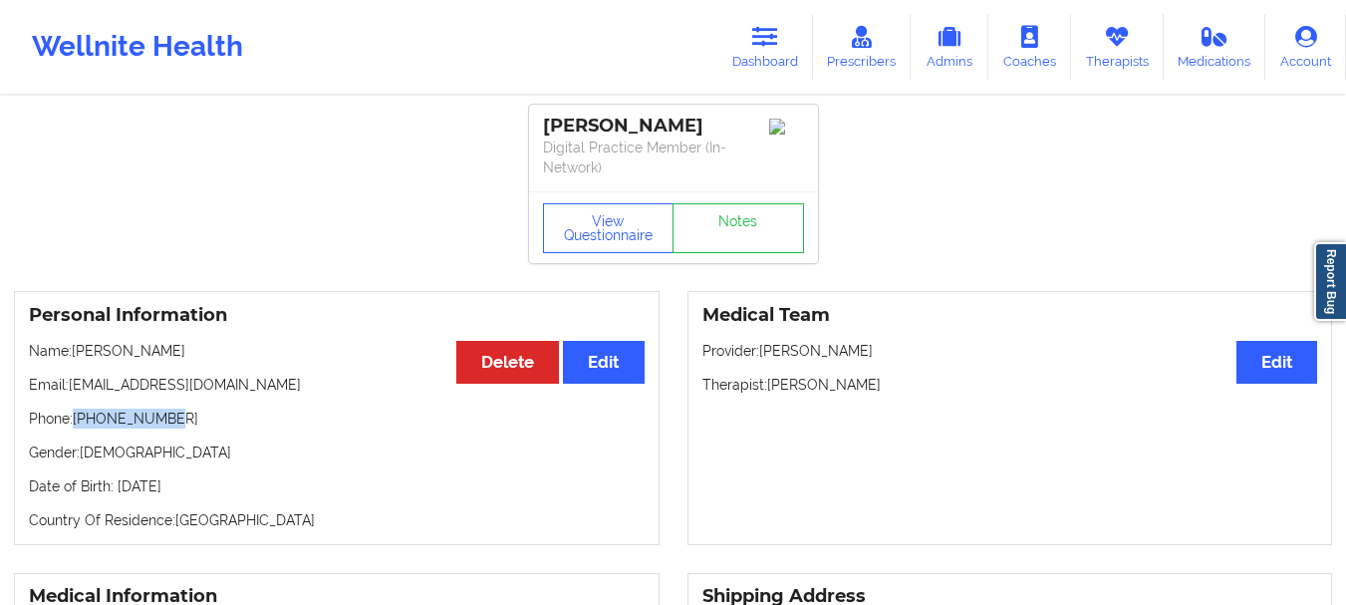
drag, startPoint x: 159, startPoint y: 420, endPoint x: 79, endPoint y: 415, distance: 80.9
click at [79, 415] on p "Phone: [PHONE_NUMBER]" at bounding box center [337, 419] width 616 height 20
copy p "[PHONE_NUMBER]"
click at [778, 34] on icon at bounding box center [765, 37] width 26 height 22
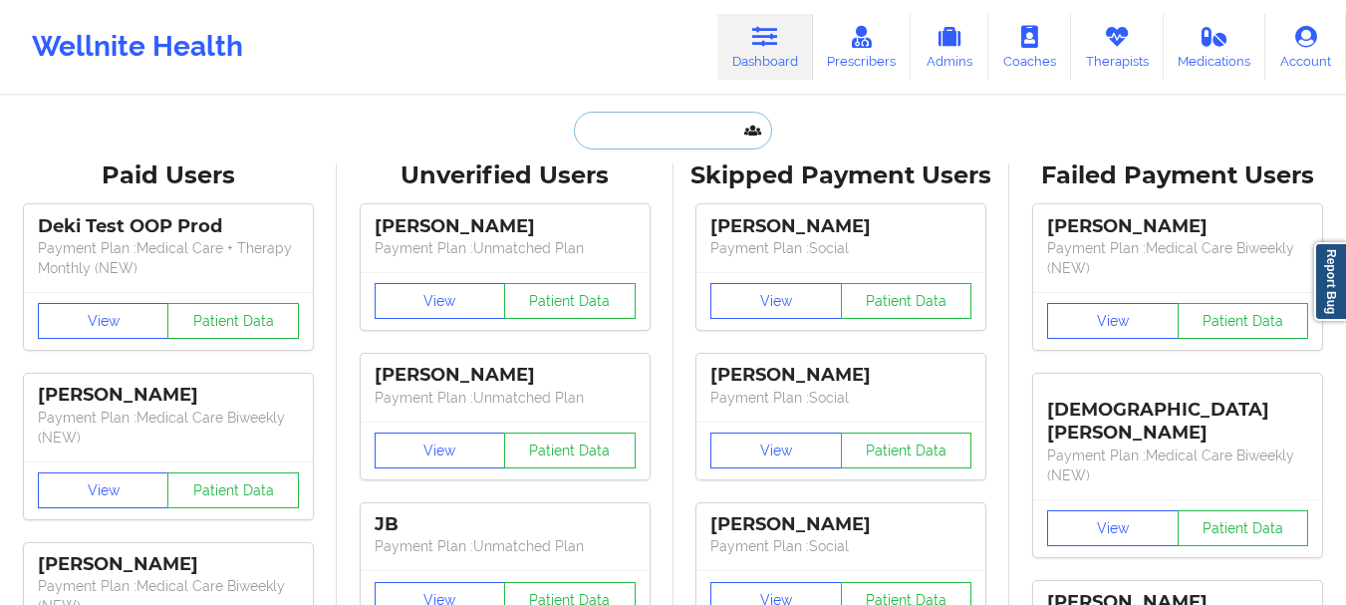
click at [601, 148] on input "text" at bounding box center [672, 131] width 197 height 38
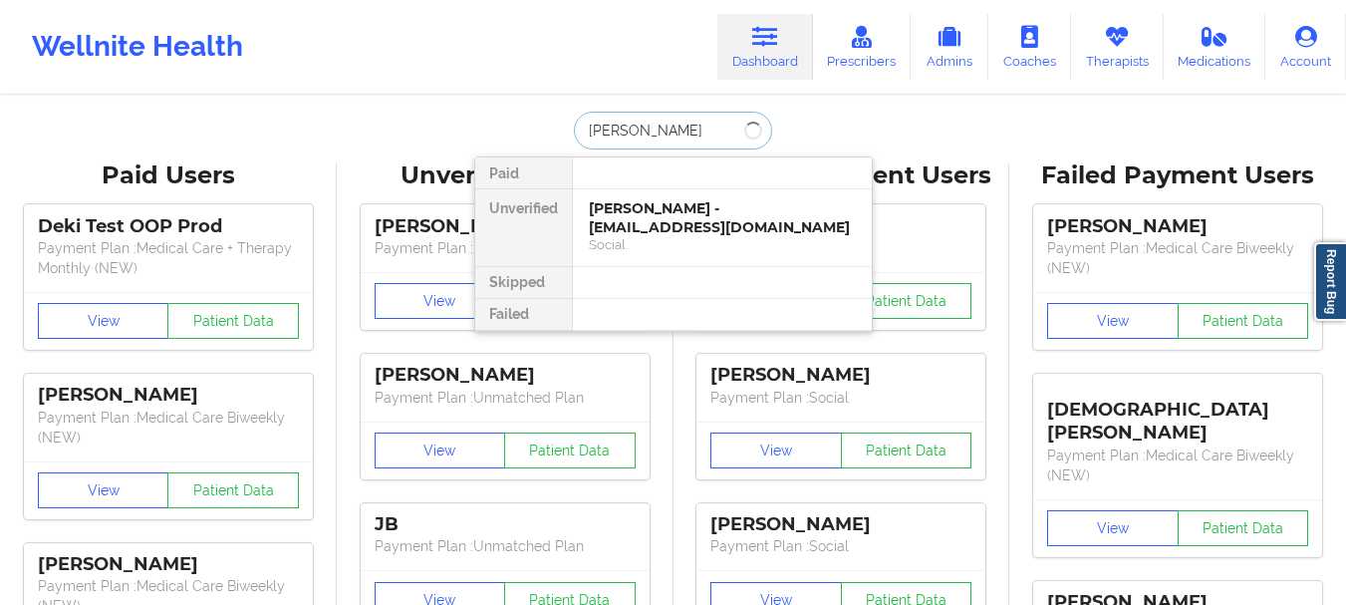
type input "[PERSON_NAME]"
click at [626, 201] on div "[PERSON_NAME] - [EMAIL_ADDRESS][DOMAIN_NAME]" at bounding box center [722, 217] width 267 height 37
